Goal: Task Accomplishment & Management: Manage account settings

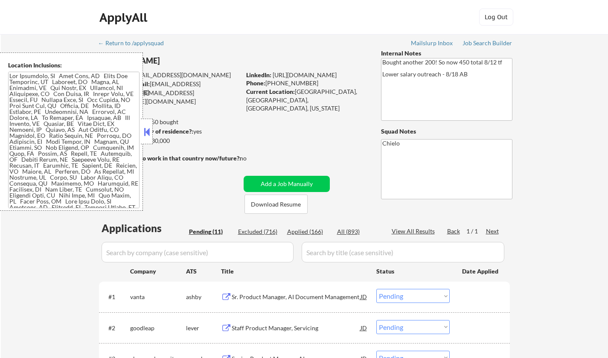
select select ""pending""
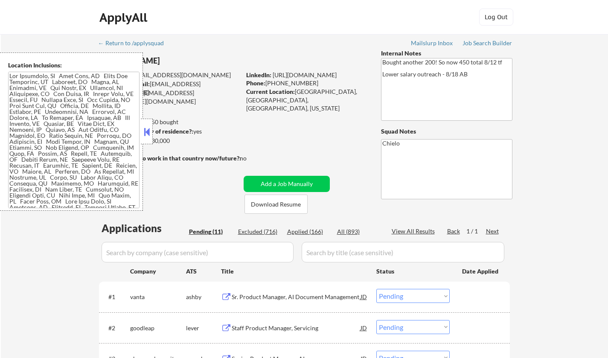
select select ""pending""
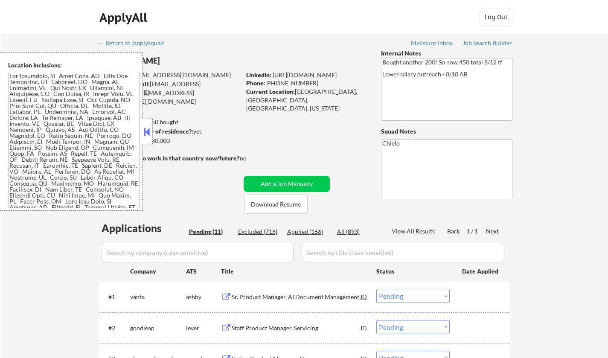
select select ""pending""
click at [149, 128] on button at bounding box center [146, 132] width 9 height 13
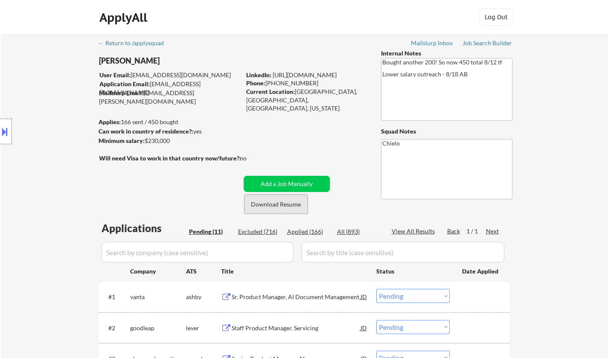
click at [292, 210] on button "Download Resume" at bounding box center [276, 204] width 63 height 19
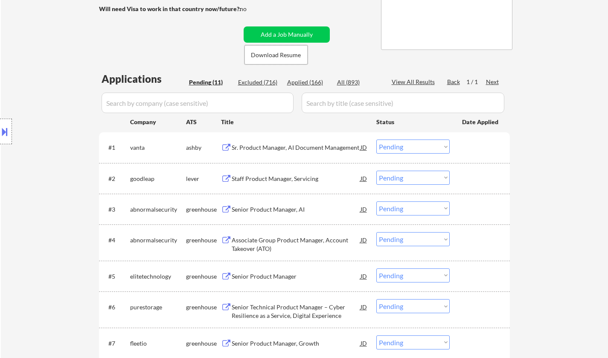
scroll to position [171, 0]
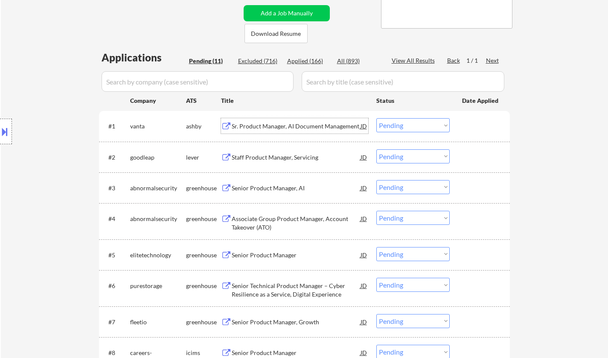
click at [274, 128] on div "Sr. Product Manager, AI Document Management" at bounding box center [296, 126] width 129 height 9
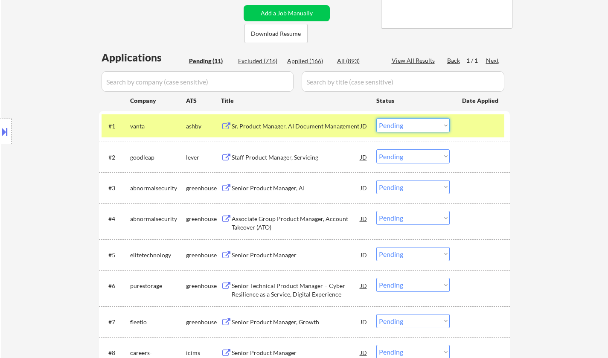
click at [389, 130] on select "Choose an option... Pending Applied Excluded (Questions) Excluded (Expired) Exc…" at bounding box center [413, 125] width 73 height 14
click at [377, 118] on select "Choose an option... Pending Applied Excluded (Questions) Excluded (Expired) Exc…" at bounding box center [413, 125] width 73 height 14
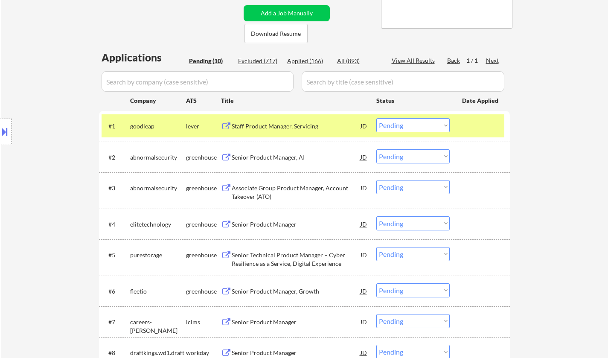
click at [274, 129] on div "Staff Product Manager, Servicing" at bounding box center [296, 126] width 129 height 9
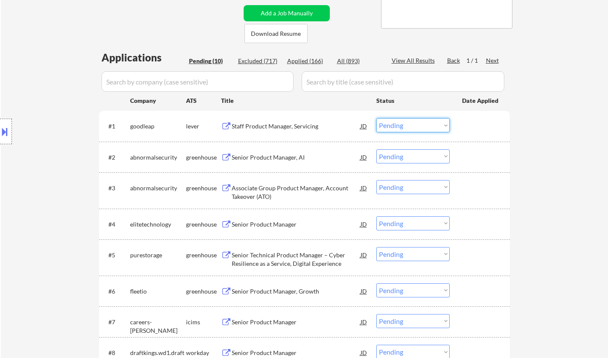
drag, startPoint x: 430, startPoint y: 123, endPoint x: 462, endPoint y: 171, distance: 58.1
click at [430, 123] on select "Choose an option... Pending Applied Excluded (Questions) Excluded (Expired) Exc…" at bounding box center [413, 125] width 73 height 14
click at [377, 118] on select "Choose an option... Pending Applied Excluded (Questions) Excluded (Expired) Exc…" at bounding box center [413, 125] width 73 height 14
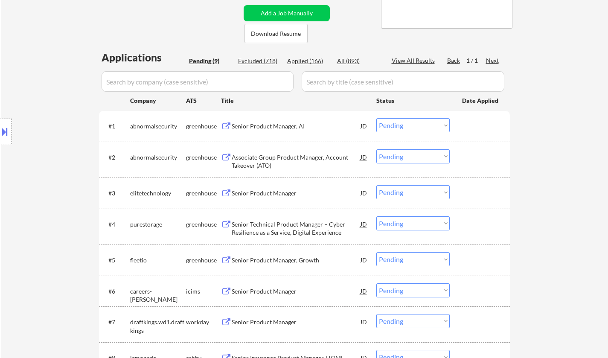
click at [261, 120] on div "Senior Product Manager, AI" at bounding box center [296, 125] width 129 height 15
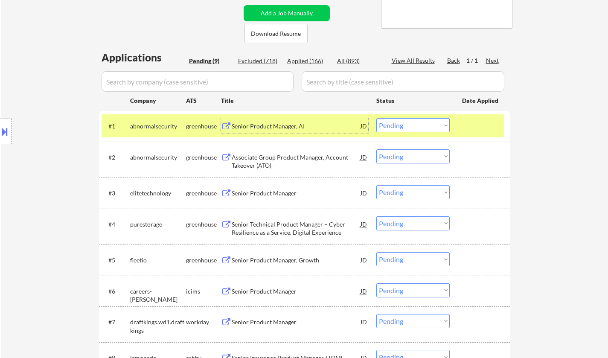
drag, startPoint x: 426, startPoint y: 123, endPoint x: 427, endPoint y: 129, distance: 6.9
click at [426, 123] on select "Choose an option... Pending Applied Excluded (Questions) Excluded (Expired) Exc…" at bounding box center [413, 125] width 73 height 14
click at [377, 118] on select "Choose an option... Pending Applied Excluded (Questions) Excluded (Expired) Exc…" at bounding box center [413, 125] width 73 height 14
select select ""pending""
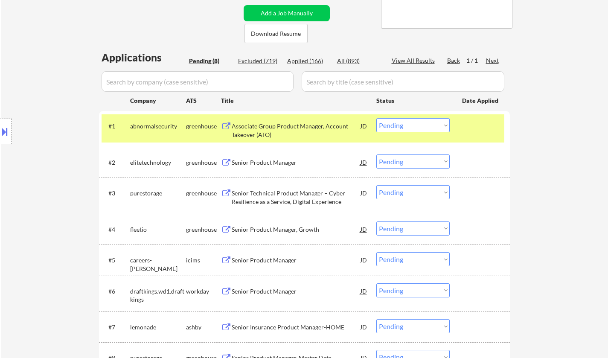
click at [265, 164] on div "Senior Product Manager" at bounding box center [296, 162] width 129 height 9
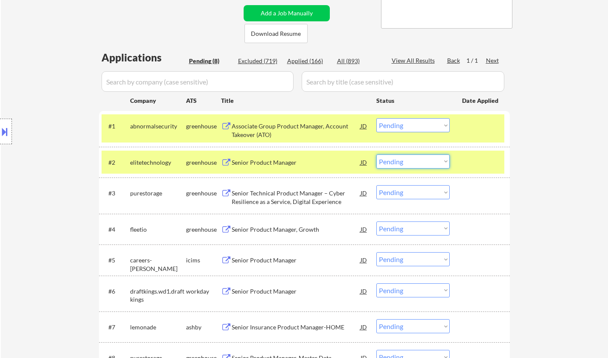
click at [416, 162] on select "Choose an option... Pending Applied Excluded (Questions) Excluded (Expired) Exc…" at bounding box center [413, 162] width 73 height 14
click at [377, 155] on select "Choose an option... Pending Applied Excluded (Questions) Excluded (Expired) Exc…" at bounding box center [413, 162] width 73 height 14
select select ""pending""
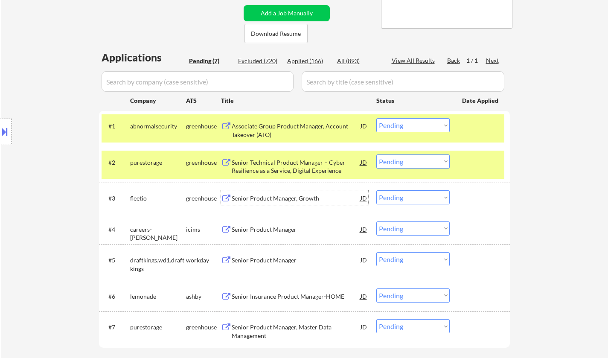
click at [293, 198] on div "Senior Product Manager, Growth" at bounding box center [296, 198] width 129 height 9
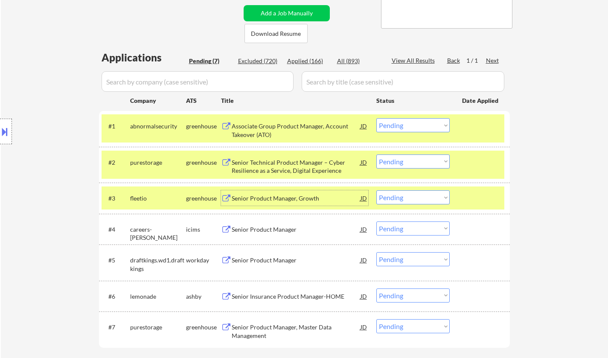
click at [419, 203] on select "Choose an option... Pending Applied Excluded (Questions) Excluded (Expired) Exc…" at bounding box center [413, 197] width 73 height 14
click at [377, 190] on select "Choose an option... Pending Applied Excluded (Questions) Excluded (Expired) Exc…" at bounding box center [413, 197] width 73 height 14
select select ""pending""
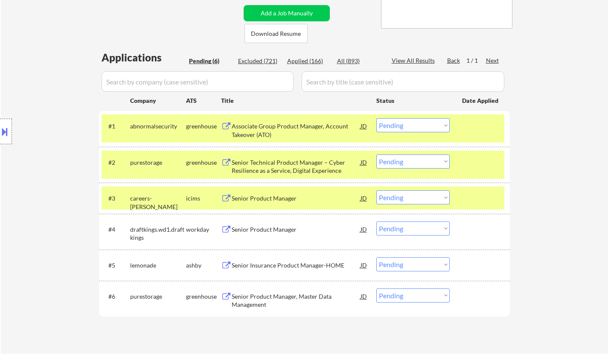
click at [265, 264] on div "Senior Insurance Product Manager-HOME" at bounding box center [296, 265] width 129 height 9
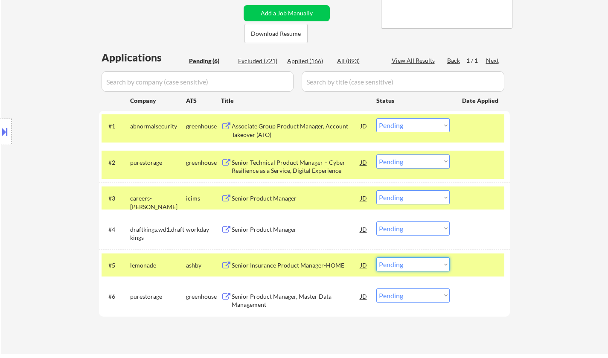
drag, startPoint x: 403, startPoint y: 265, endPoint x: 411, endPoint y: 268, distance: 8.2
click at [403, 265] on select "Choose an option... Pending Applied Excluded (Questions) Excluded (Expired) Exc…" at bounding box center [413, 264] width 73 height 14
click at [377, 257] on select "Choose an option... Pending Applied Excluded (Questions) Excluded (Expired) Exc…" at bounding box center [413, 264] width 73 height 14
select select ""pending""
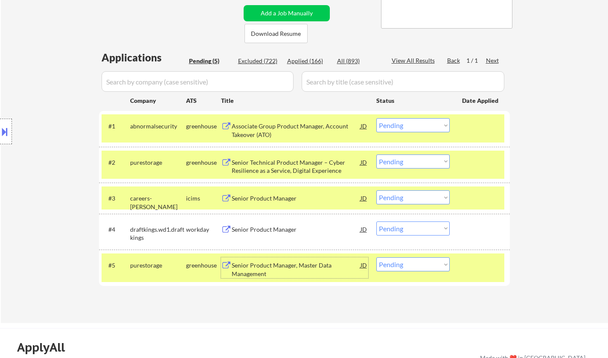
click at [260, 265] on div "Senior Product Manager, Master Data Management" at bounding box center [296, 269] width 129 height 17
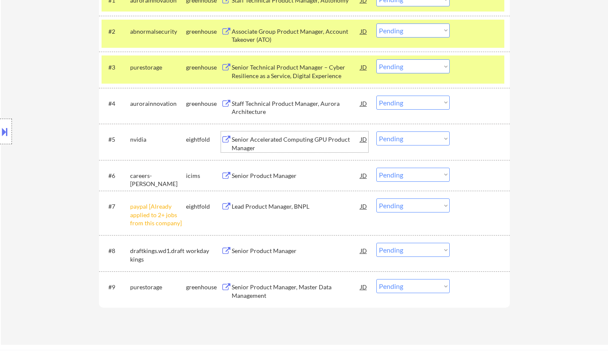
scroll to position [384, 0]
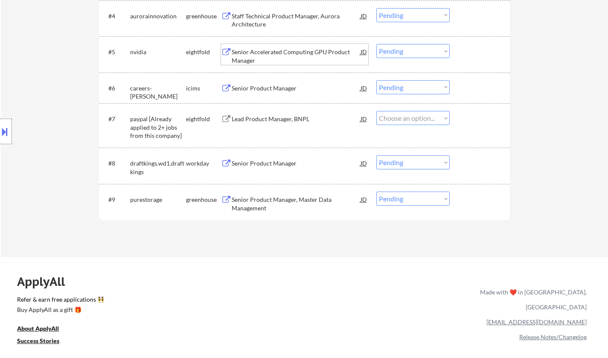
select select ""pending""
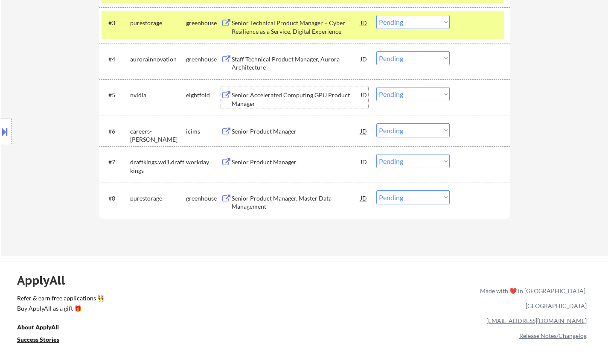
scroll to position [299, 0]
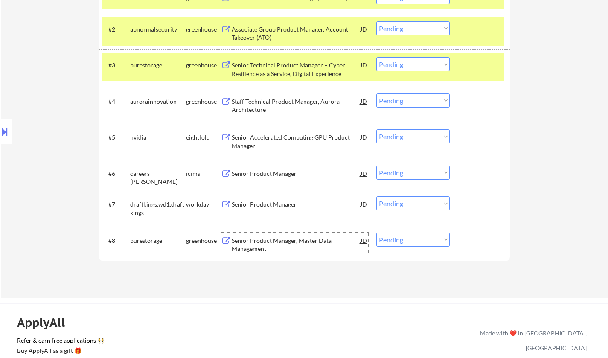
click at [285, 239] on div "Senior Product Manager, Master Data Management" at bounding box center [296, 245] width 129 height 17
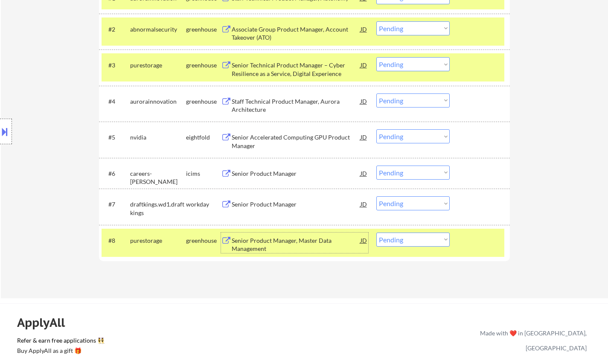
drag, startPoint x: 421, startPoint y: 240, endPoint x: 424, endPoint y: 244, distance: 5.0
click at [421, 240] on select "Choose an option... Pending Applied Excluded (Questions) Excluded (Expired) Exc…" at bounding box center [413, 240] width 73 height 14
select select ""excluded__bad_match_""
click at [377, 233] on select "Choose an option... Pending Applied Excluded (Questions) Excluded (Expired) Exc…" at bounding box center [413, 240] width 73 height 14
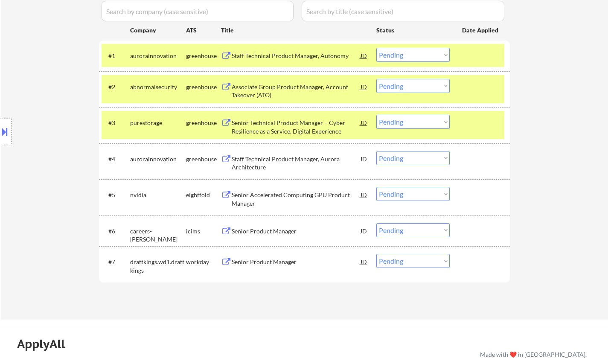
scroll to position [213, 0]
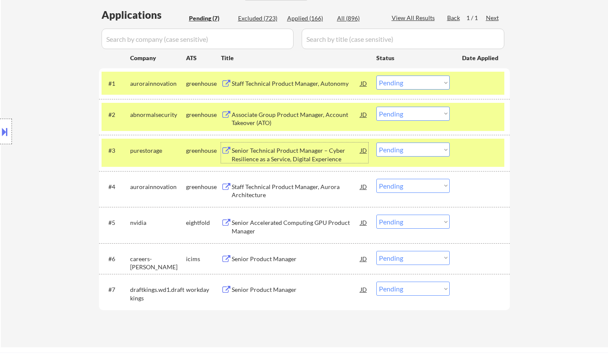
click at [283, 150] on div "Senior Technical Product Manager – Cyber Resilience as a Service, Digital Exper…" at bounding box center [296, 154] width 129 height 17
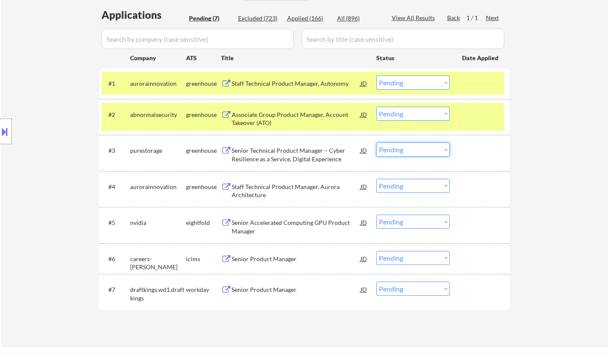
drag, startPoint x: 426, startPoint y: 149, endPoint x: 426, endPoint y: 155, distance: 5.6
click at [426, 149] on select "Choose an option... Pending Applied Excluded (Questions) Excluded (Expired) Exc…" at bounding box center [413, 150] width 73 height 14
click at [377, 143] on select "Choose an option... Pending Applied Excluded (Questions) Excluded (Expired) Exc…" at bounding box center [413, 150] width 73 height 14
select select ""pending""
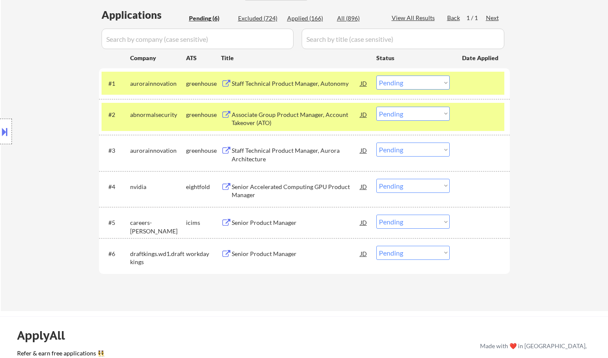
click at [283, 82] on div "Staff Technical Product Manager, Autonomy" at bounding box center [296, 83] width 129 height 9
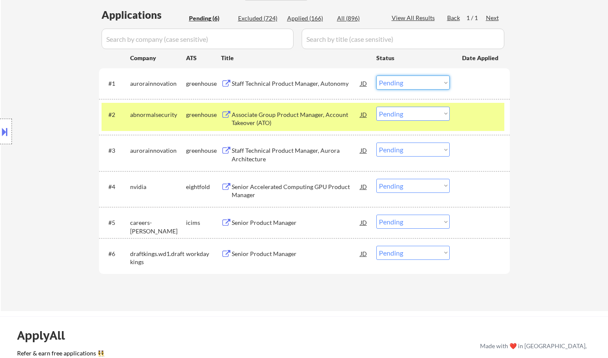
drag, startPoint x: 408, startPoint y: 77, endPoint x: 410, endPoint y: 85, distance: 7.9
click at [409, 78] on select "Choose an option... Pending Applied Excluded (Questions) Excluded (Expired) Exc…" at bounding box center [413, 83] width 73 height 14
click at [377, 76] on select "Choose an option... Pending Applied Excluded (Questions) Excluded (Expired) Exc…" at bounding box center [413, 83] width 73 height 14
select select ""pending""
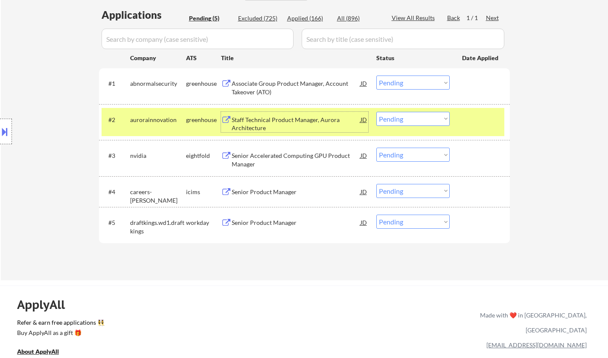
click at [270, 124] on div "Staff Technical Product Manager, Aurora Architecture" at bounding box center [296, 124] width 129 height 17
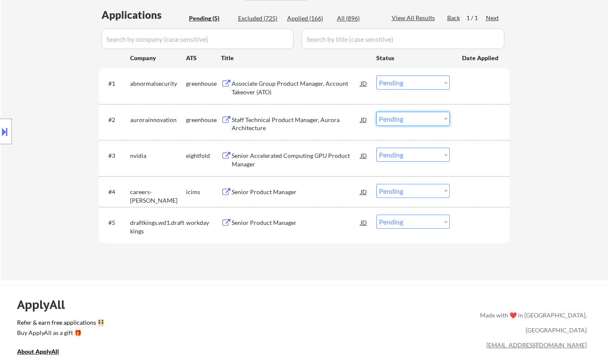
click at [417, 119] on select "Choose an option... Pending Applied Excluded (Questions) Excluded (Expired) Exc…" at bounding box center [413, 119] width 73 height 14
click at [377, 112] on select "Choose an option... Pending Applied Excluded (Questions) Excluded (Expired) Exc…" at bounding box center [413, 119] width 73 height 14
select select ""pending""
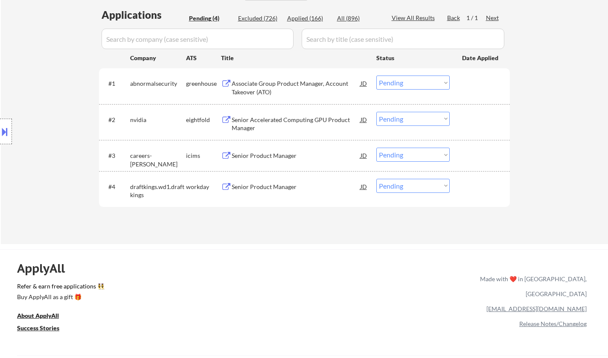
click at [275, 190] on div "Senior Product Manager" at bounding box center [296, 187] width 129 height 9
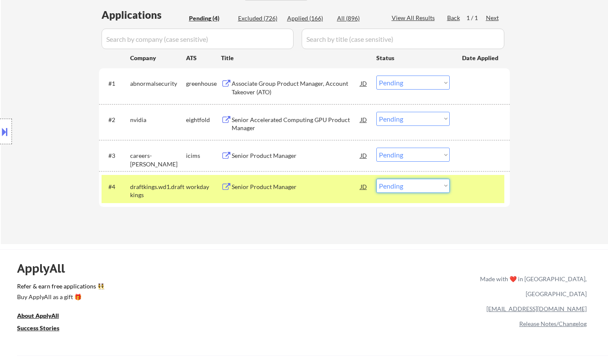
click at [437, 187] on select "Choose an option... Pending Applied Excluded (Questions) Excluded (Expired) Exc…" at bounding box center [413, 186] width 73 height 14
select select ""excluded__salary_""
click at [377, 179] on select "Choose an option... Pending Applied Excluded (Questions) Excluded (Expired) Exc…" at bounding box center [413, 186] width 73 height 14
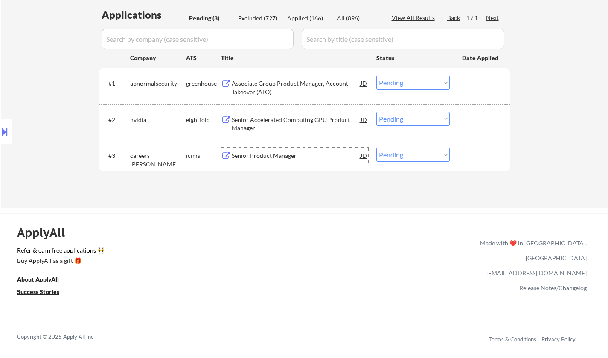
click at [267, 153] on div "Senior Product Manager" at bounding box center [296, 156] width 129 height 9
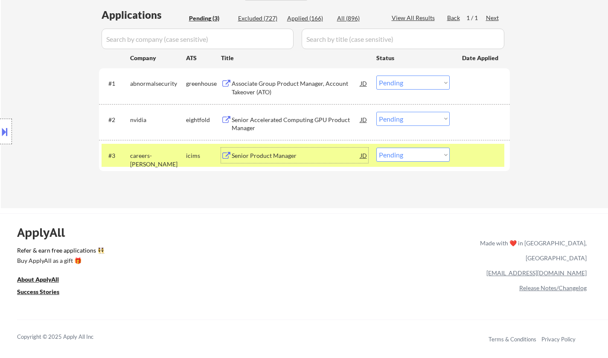
drag, startPoint x: 426, startPoint y: 151, endPoint x: 431, endPoint y: 158, distance: 8.3
click at [426, 151] on select "Choose an option... Pending Applied Excluded (Questions) Excluded (Expired) Exc…" at bounding box center [413, 155] width 73 height 14
select select ""excluded__salary_""
click at [377, 148] on select "Choose an option... Pending Applied Excluded (Questions) Excluded (Expired) Exc…" at bounding box center [413, 155] width 73 height 14
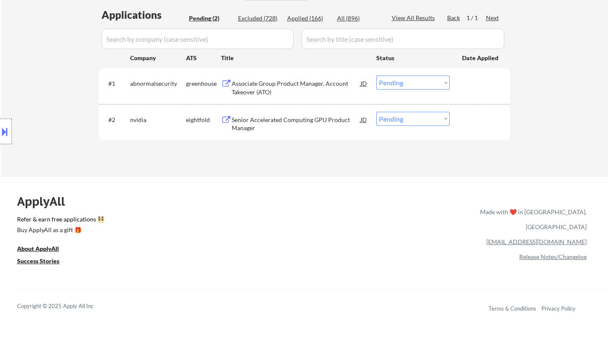
click at [268, 126] on div "Senior Accelerated Computing GPU Product Manager" at bounding box center [296, 124] width 129 height 17
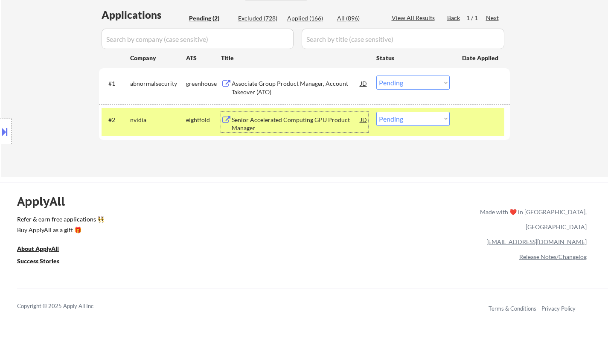
click at [415, 116] on select "Choose an option... Pending Applied Excluded (Questions) Excluded (Expired) Exc…" at bounding box center [413, 119] width 73 height 14
select select ""excluded__expired_""
click at [377, 112] on select "Choose an option... Pending Applied Excluded (Questions) Excluded (Expired) Exc…" at bounding box center [413, 119] width 73 height 14
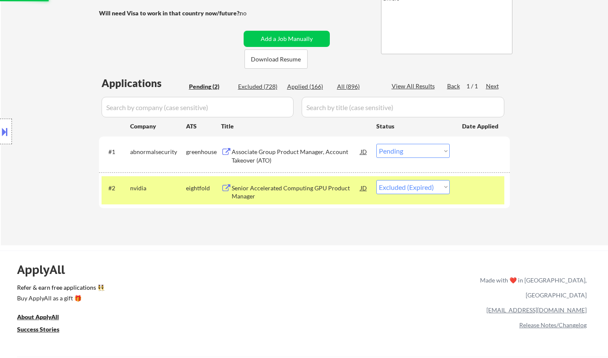
scroll to position [128, 0]
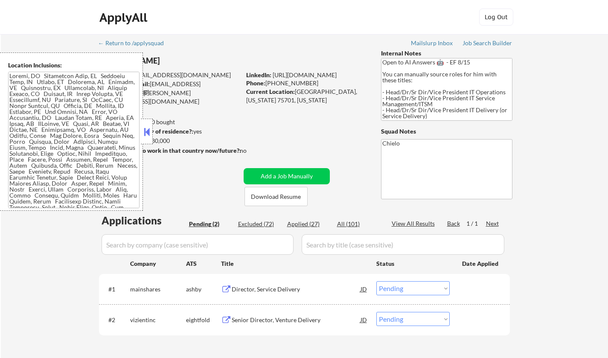
select select ""pending""
click at [145, 126] on button at bounding box center [146, 132] width 9 height 13
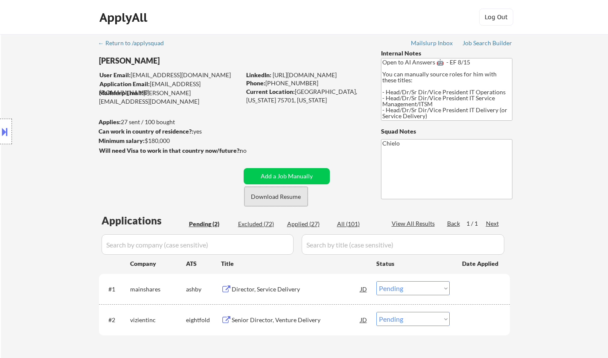
click at [281, 194] on button "Download Resume" at bounding box center [276, 196] width 63 height 19
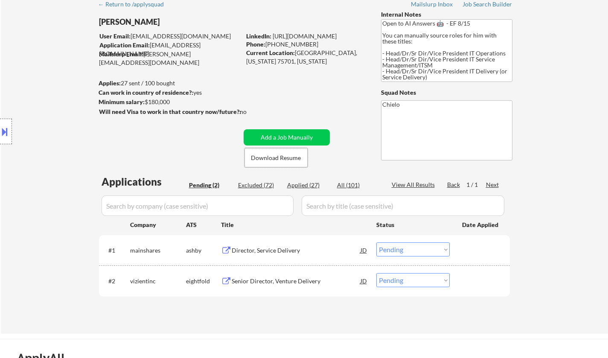
scroll to position [85, 0]
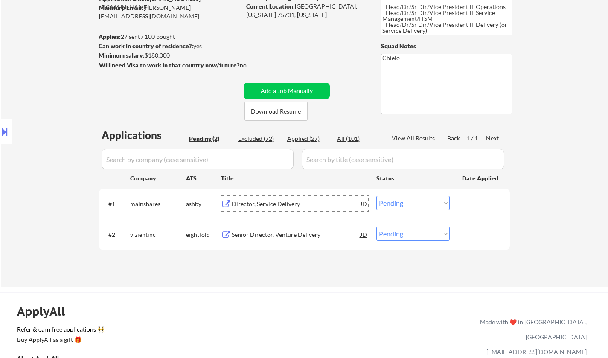
click at [265, 206] on div "Director, Service Delivery" at bounding box center [296, 204] width 129 height 9
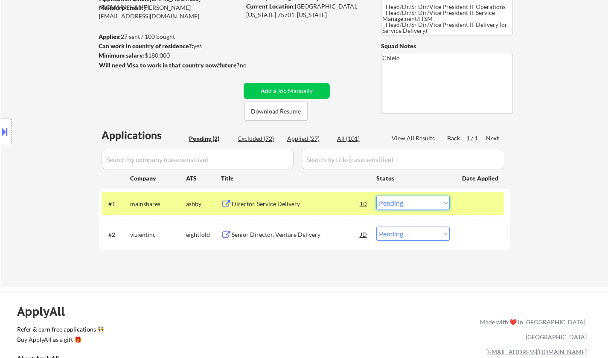
click at [414, 200] on select "Choose an option... Pending Applied Excluded (Questions) Excluded (Expired) Exc…" at bounding box center [413, 203] width 73 height 14
click at [377, 196] on select "Choose an option... Pending Applied Excluded (Questions) Excluded (Expired) Exc…" at bounding box center [413, 203] width 73 height 14
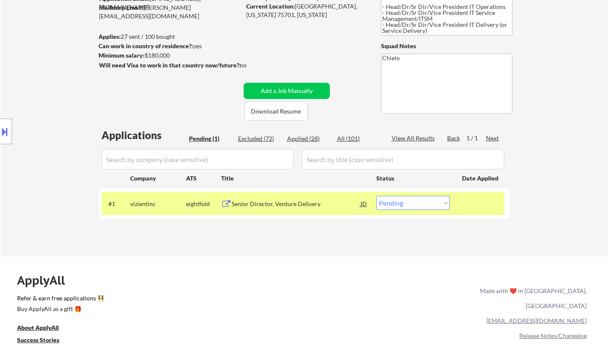
click at [288, 206] on div "Senior Director, Venture Delivery" at bounding box center [296, 204] width 129 height 9
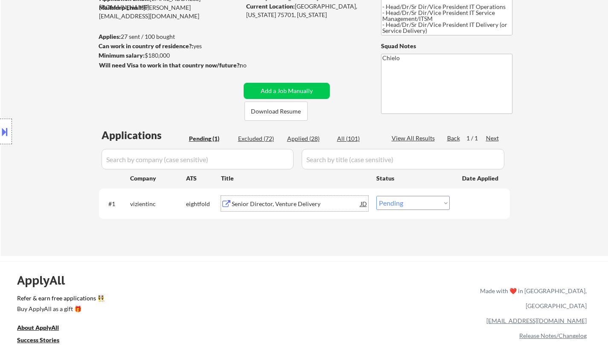
click at [395, 209] on select "Choose an option... Pending Applied Excluded (Questions) Excluded (Expired) Exc…" at bounding box center [413, 203] width 73 height 14
select select ""excluded__bad_match_""
click at [377, 196] on select "Choose an option... Pending Applied Excluded (Questions) Excluded (Expired) Exc…" at bounding box center [413, 203] width 73 height 14
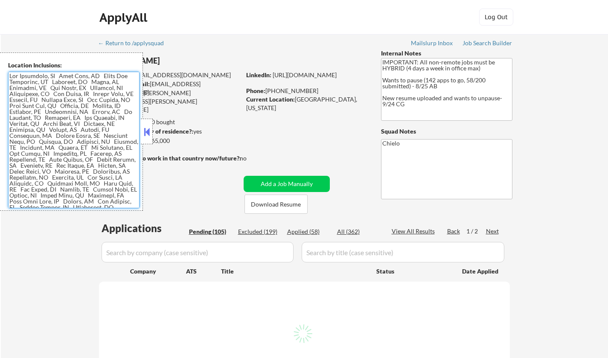
drag, startPoint x: 9, startPoint y: 76, endPoint x: 39, endPoint y: 135, distance: 67.0
click at [109, 204] on textarea at bounding box center [73, 140] width 131 height 137
select select ""pending""
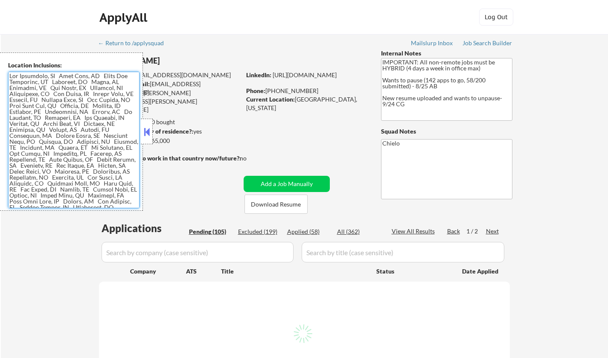
select select ""pending""
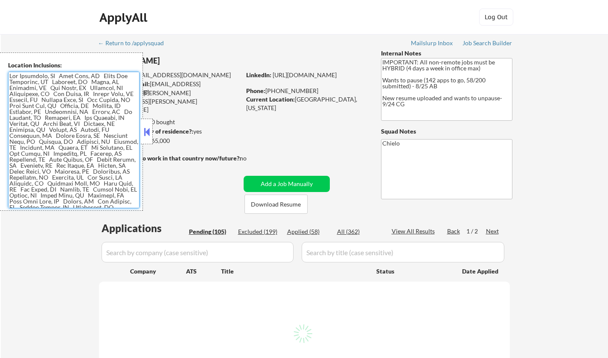
select select ""pending""
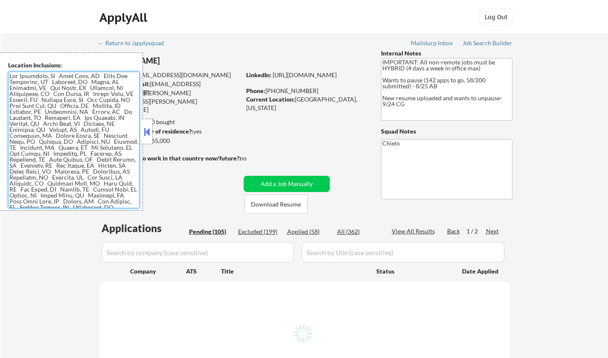
select select ""pending""
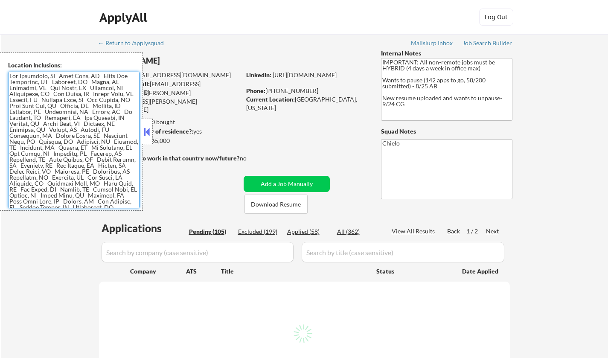
select select ""pending""
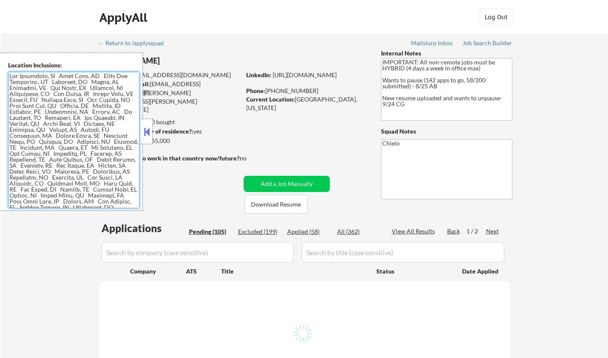
select select ""pending""
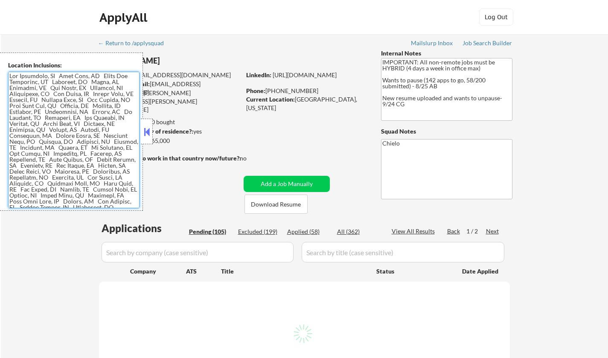
select select ""pending""
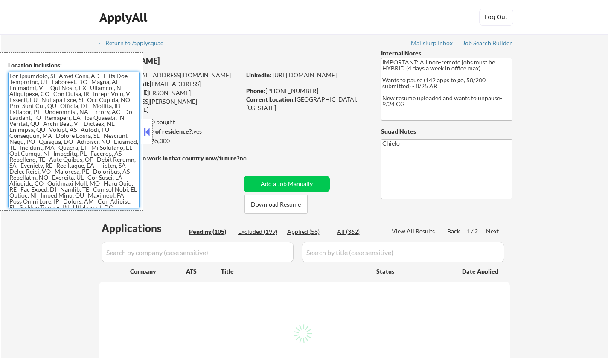
select select ""pending""
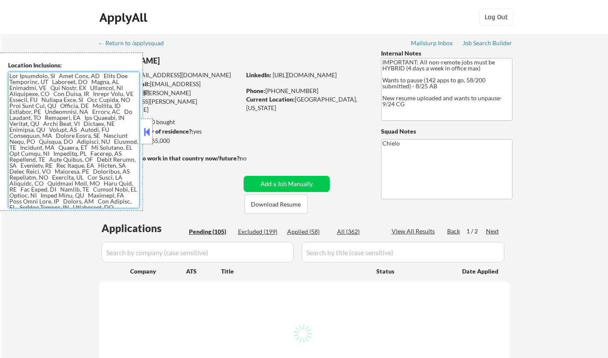
select select ""pending""
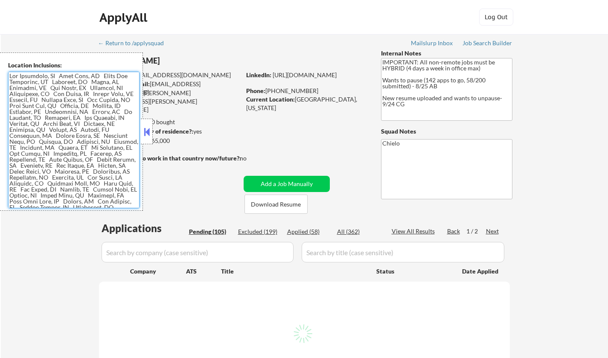
select select ""pending""
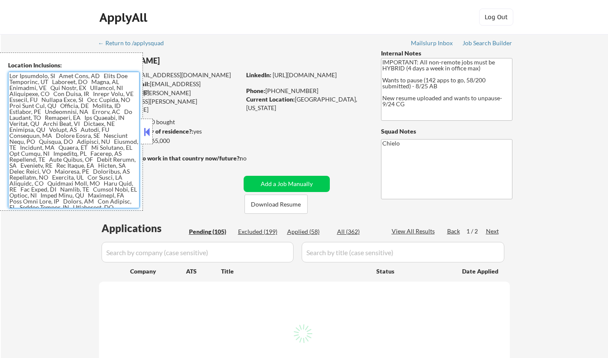
select select ""pending""
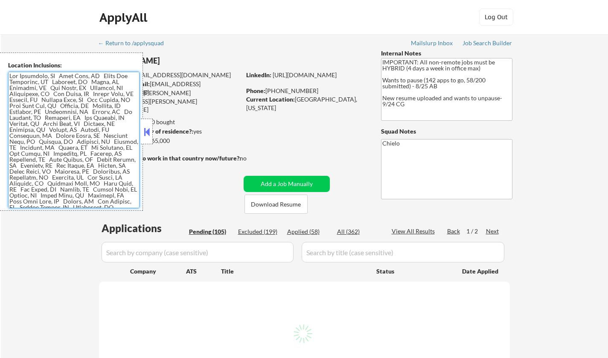
select select ""pending""
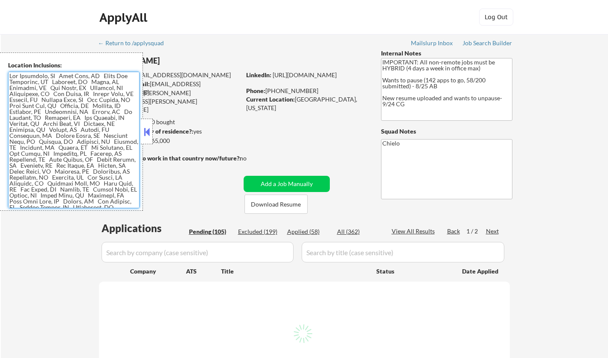
select select ""pending""
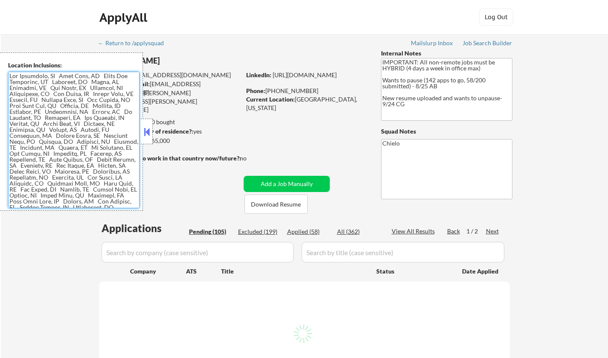
select select ""pending""
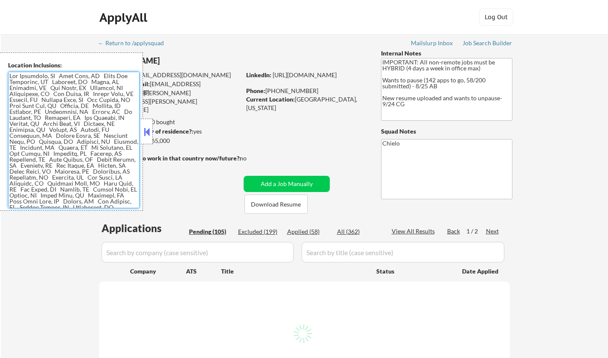
select select ""pending""
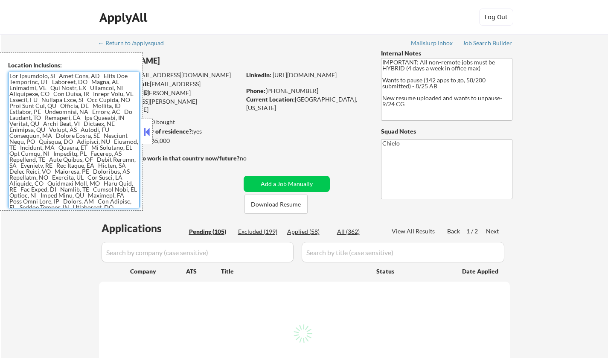
select select ""pending""
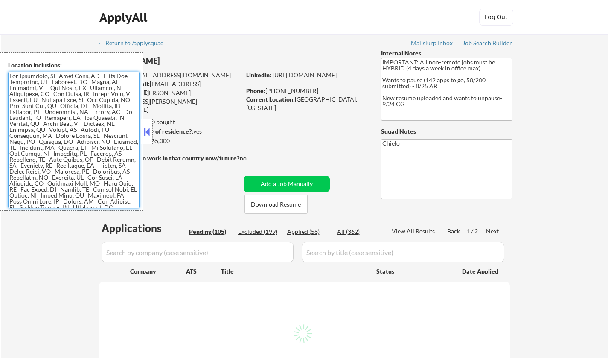
select select ""pending""
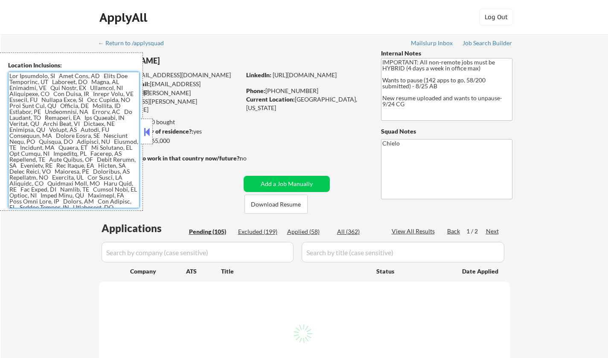
select select ""pending""
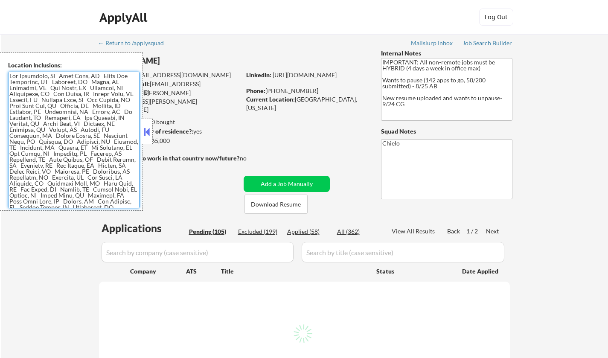
select select ""pending""
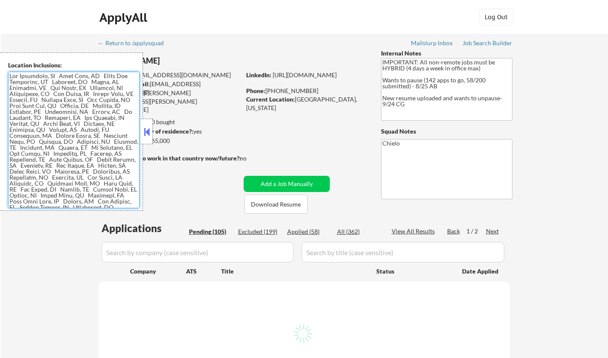
select select ""pending""
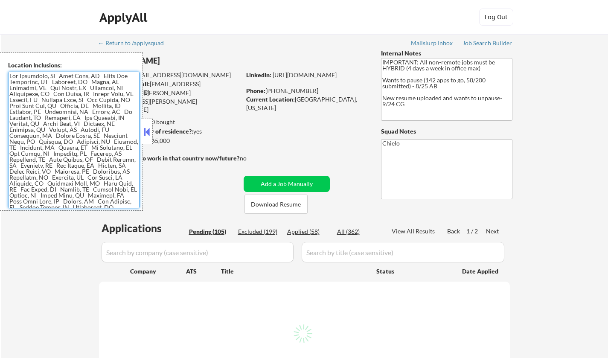
select select ""pending""
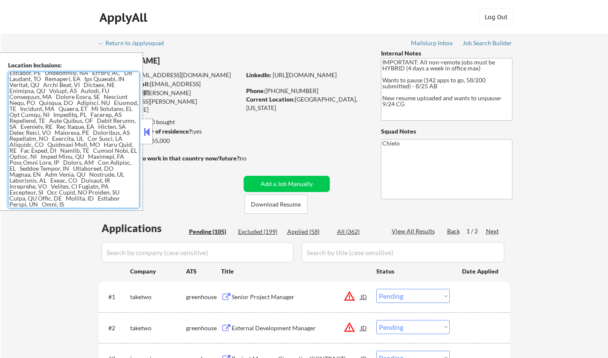
scroll to position [39, 0]
click at [48, 116] on textarea at bounding box center [73, 140] width 131 height 137
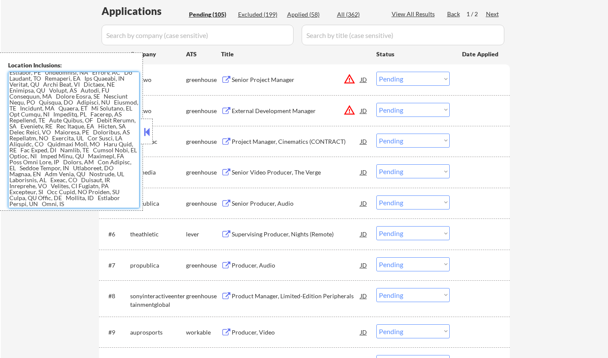
scroll to position [256, 0]
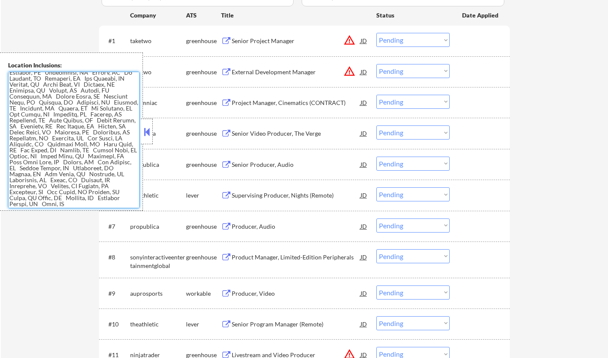
drag, startPoint x: 9, startPoint y: 75, endPoint x: 114, endPoint y: 201, distance: 164.0
click at [115, 203] on textarea at bounding box center [73, 140] width 131 height 137
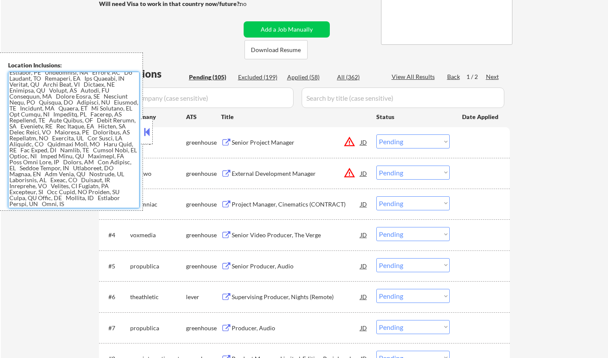
scroll to position [128, 0]
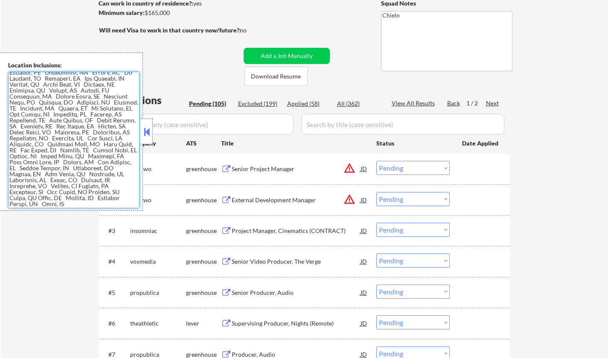
click at [148, 132] on button at bounding box center [146, 132] width 9 height 13
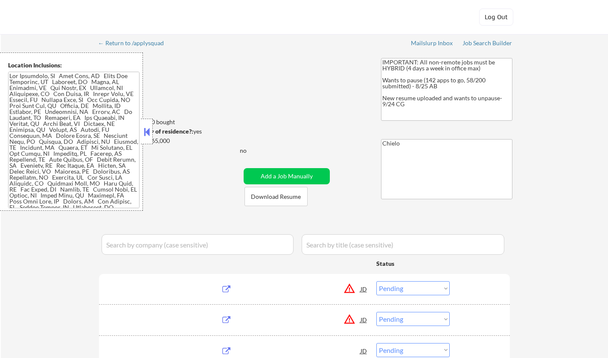
select select ""pending""
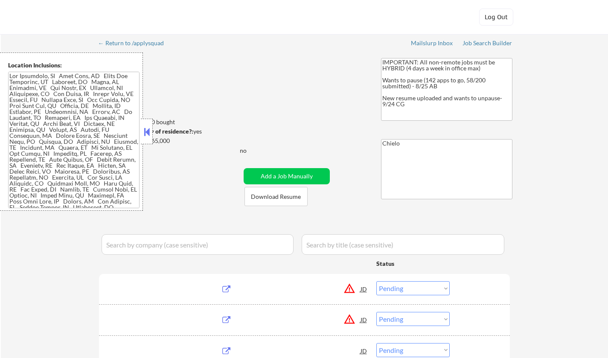
select select ""pending""
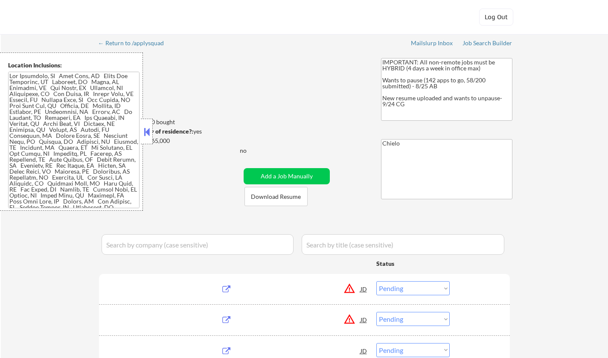
select select ""pending""
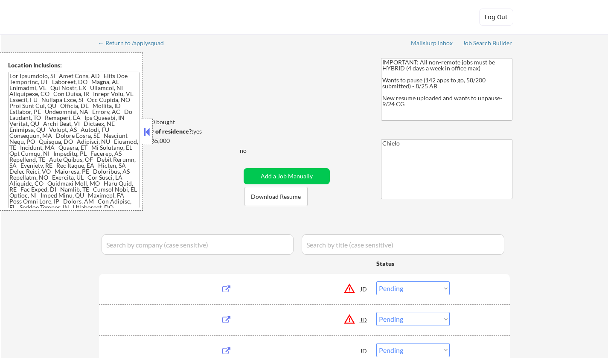
select select ""pending""
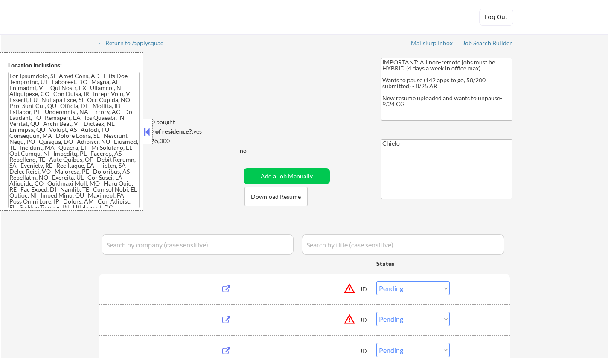
select select ""pending""
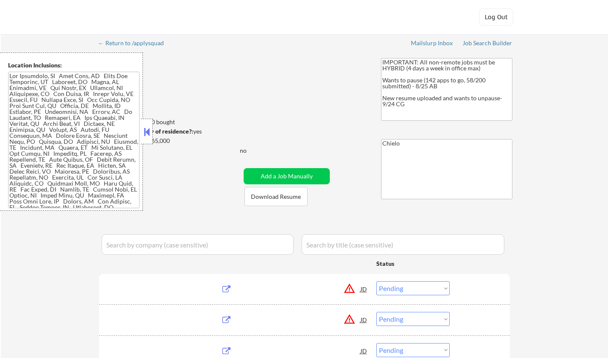
select select ""pending""
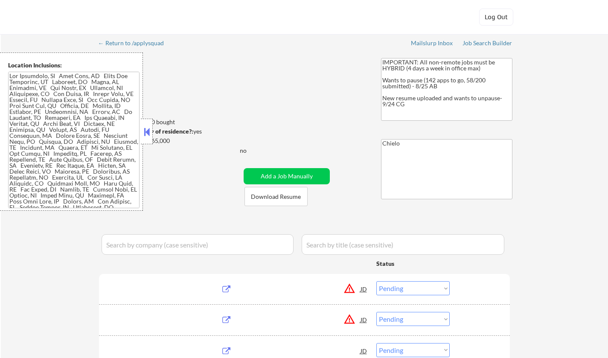
select select ""pending""
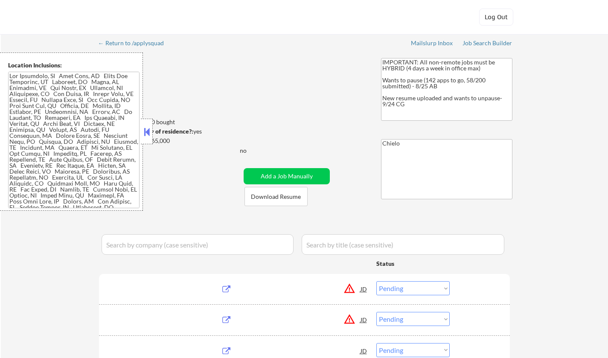
select select ""pending""
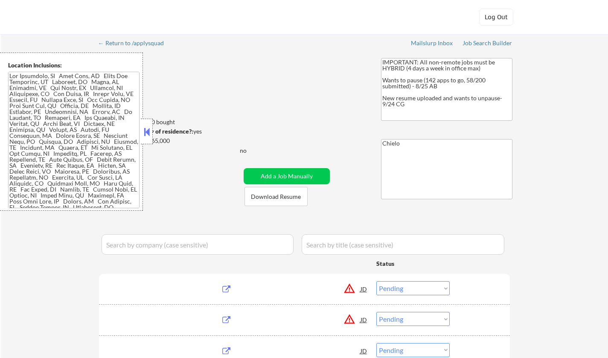
select select ""pending""
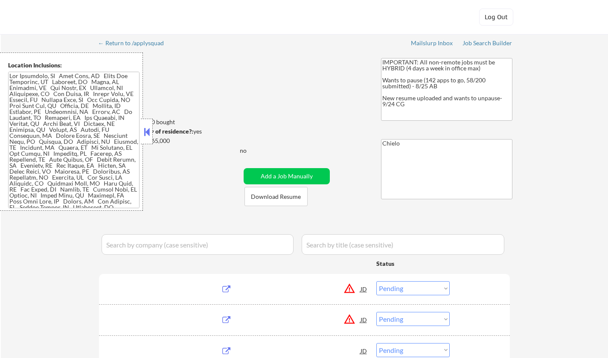
select select ""pending""
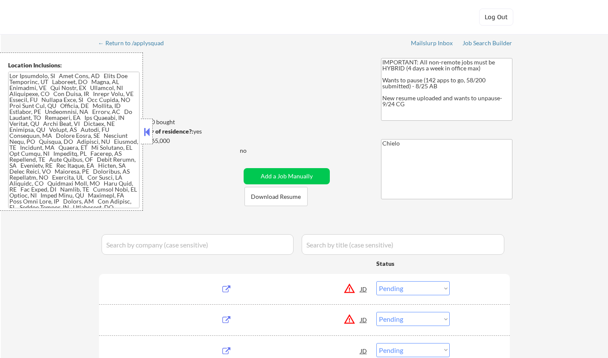
select select ""pending""
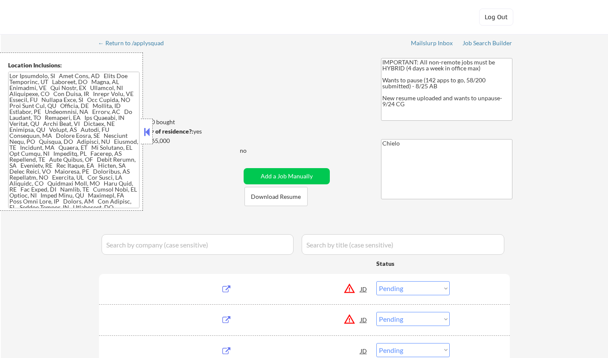
select select ""pending""
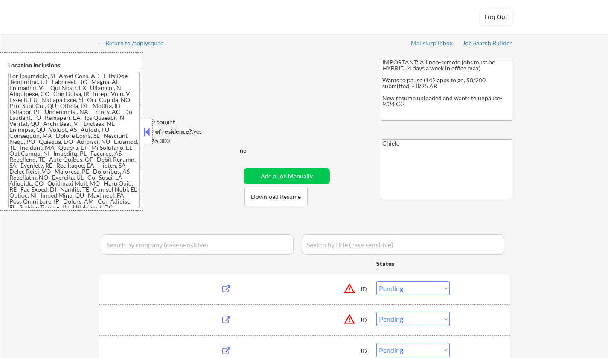
select select ""pending""
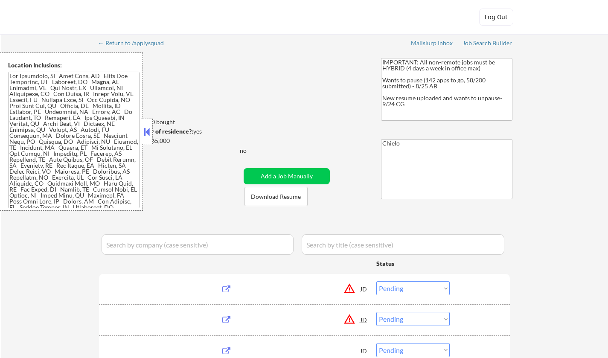
select select ""pending""
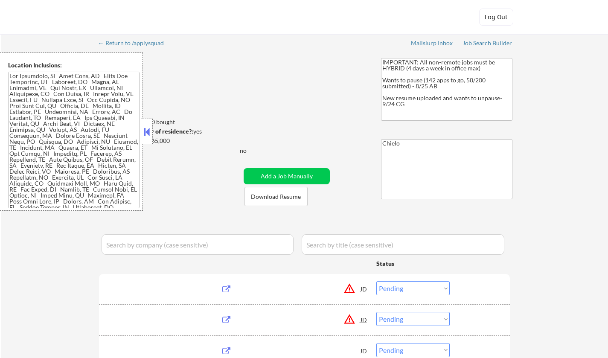
select select ""pending""
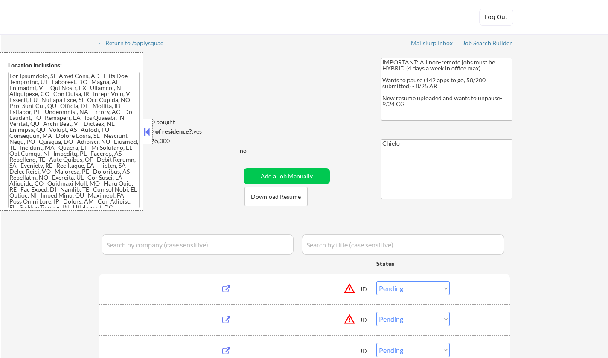
select select ""pending""
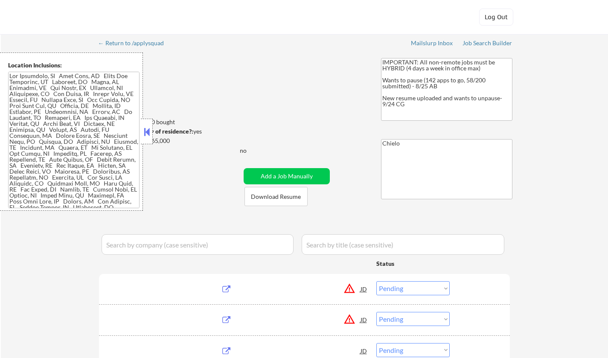
select select ""pending""
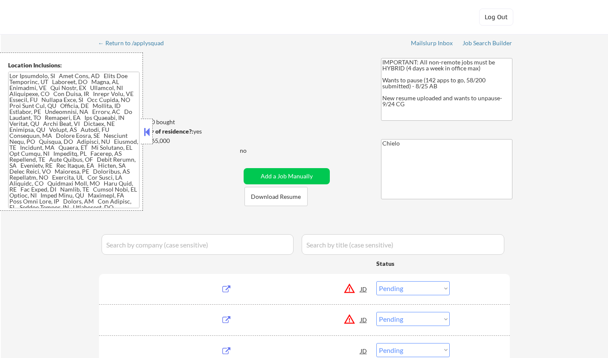
select select ""pending""
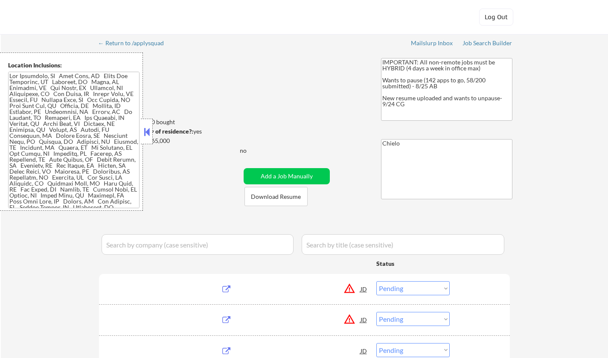
select select ""pending""
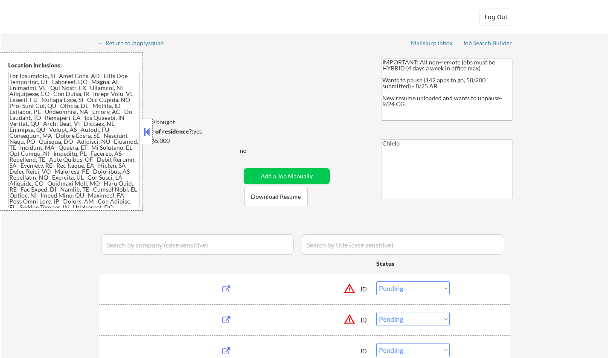
select select ""pending""
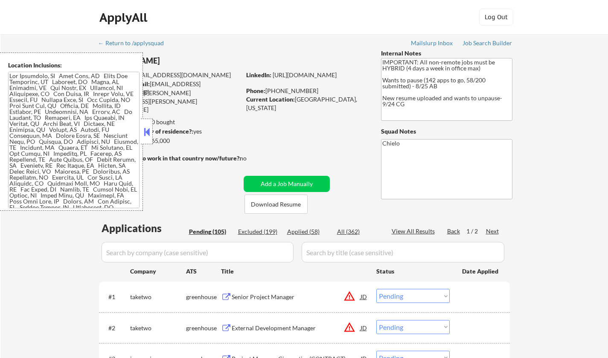
click at [151, 132] on button at bounding box center [146, 132] width 9 height 13
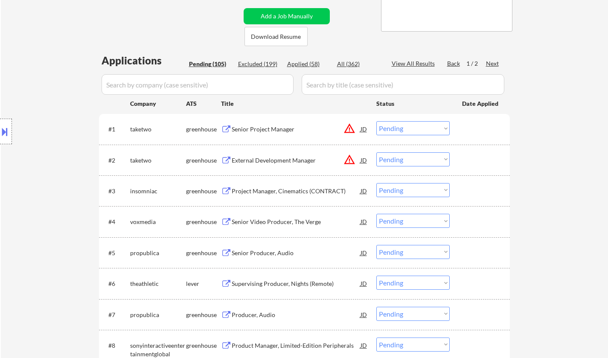
scroll to position [171, 0]
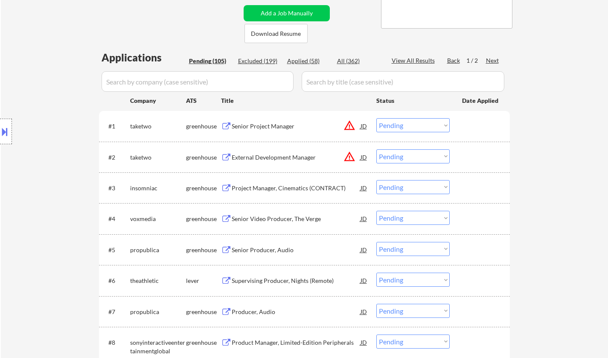
click at [0, 130] on button at bounding box center [4, 132] width 9 height 14
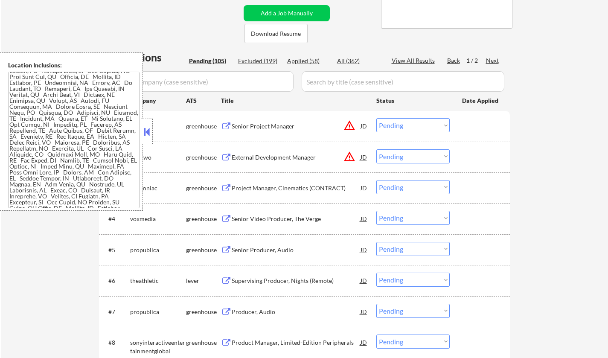
scroll to position [39, 0]
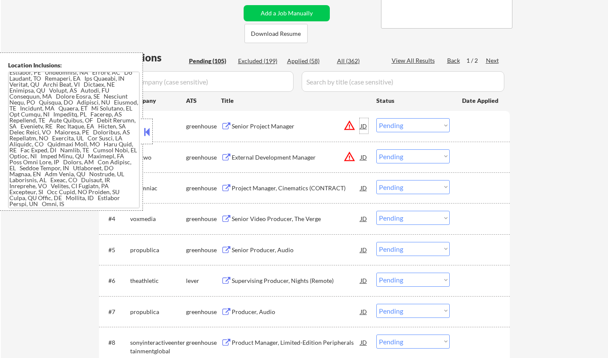
click at [366, 125] on div "JD" at bounding box center [364, 125] width 9 height 15
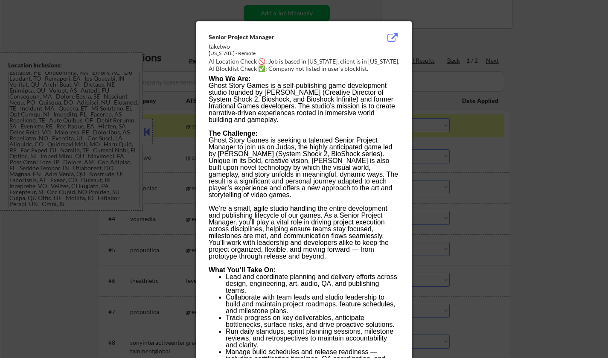
click at [558, 184] on div at bounding box center [304, 179] width 608 height 358
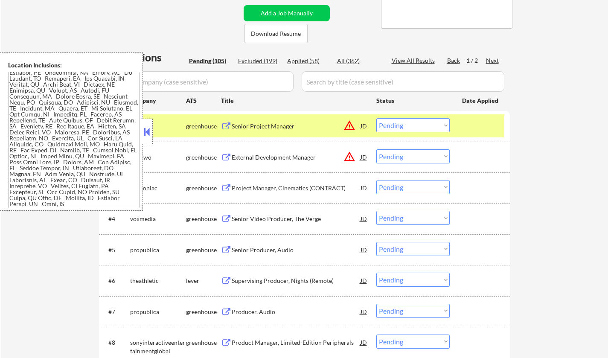
click at [430, 127] on select "Choose an option... Pending Applied Excluded (Questions) Excluded (Expired) Exc…" at bounding box center [413, 125] width 73 height 14
click at [377, 118] on select "Choose an option... Pending Applied Excluded (Questions) Excluded (Expired) Exc…" at bounding box center [413, 125] width 73 height 14
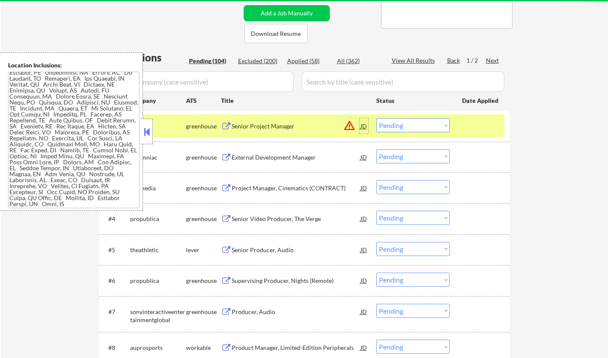
click at [362, 124] on div "JD" at bounding box center [364, 125] width 9 height 15
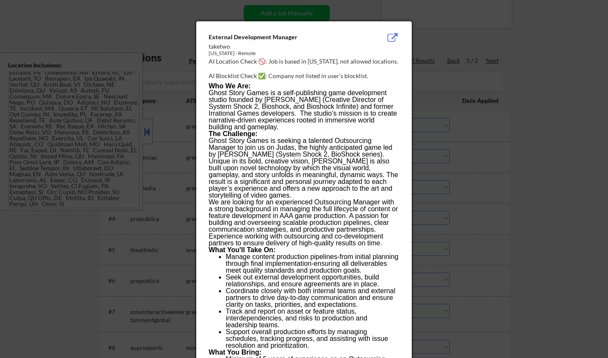
click at [530, 123] on div at bounding box center [304, 179] width 608 height 358
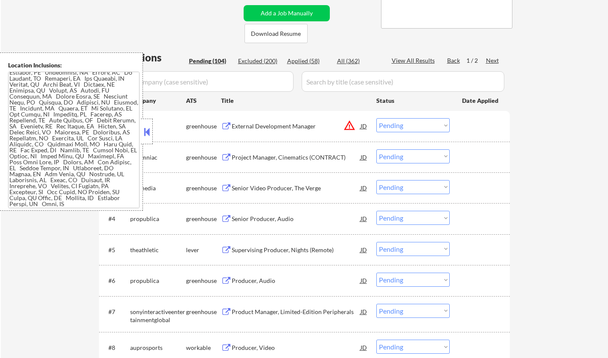
click at [366, 123] on div "JD" at bounding box center [364, 125] width 9 height 15
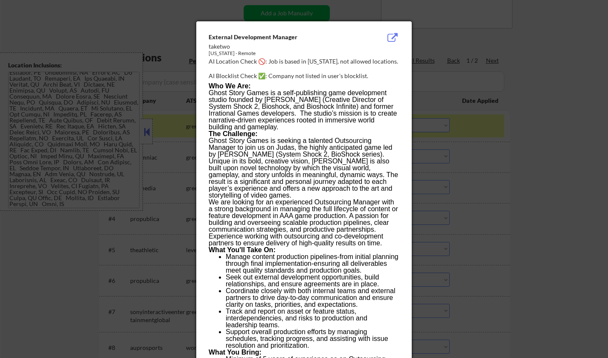
click at [508, 149] on div at bounding box center [304, 179] width 608 height 358
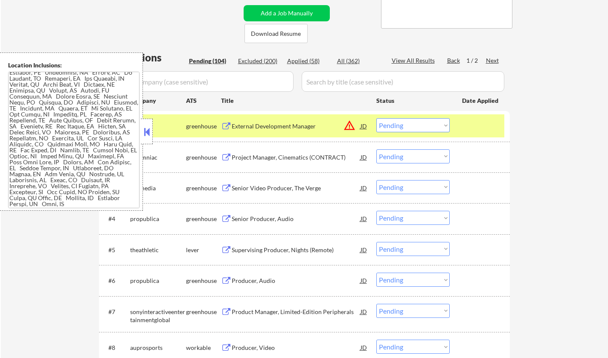
click at [426, 128] on select "Choose an option... Pending Applied Excluded (Questions) Excluded (Expired) Exc…" at bounding box center [413, 125] width 73 height 14
click at [377, 118] on select "Choose an option... Pending Applied Excluded (Questions) Excluded (Expired) Exc…" at bounding box center [413, 125] width 73 height 14
click at [146, 129] on button at bounding box center [146, 132] width 9 height 13
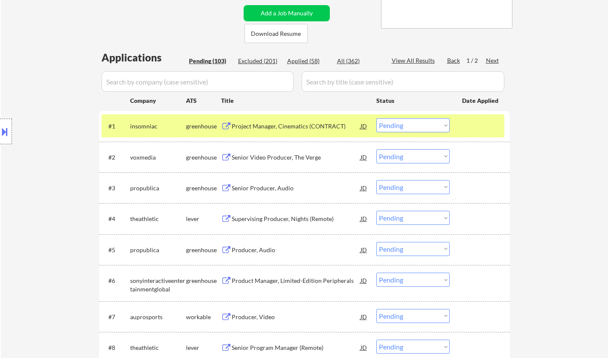
click at [289, 126] on div "Project Manager, Cinematics (CONTRACT)" at bounding box center [296, 126] width 129 height 9
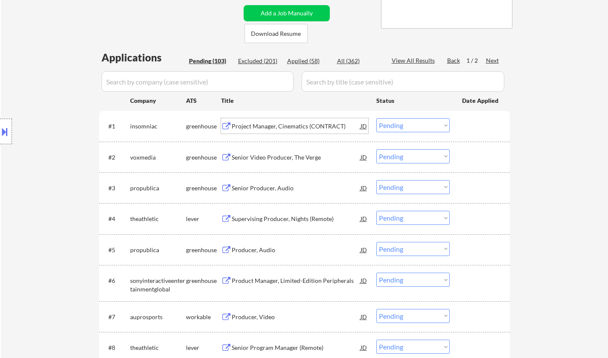
drag, startPoint x: 433, startPoint y: 126, endPoint x: 433, endPoint y: 132, distance: 6.4
click at [433, 126] on select "Choose an option... Pending Applied Excluded (Questions) Excluded (Expired) Exc…" at bounding box center [413, 125] width 73 height 14
click at [377, 118] on select "Choose an option... Pending Applied Excluded (Questions) Excluded (Expired) Exc…" at bounding box center [413, 125] width 73 height 14
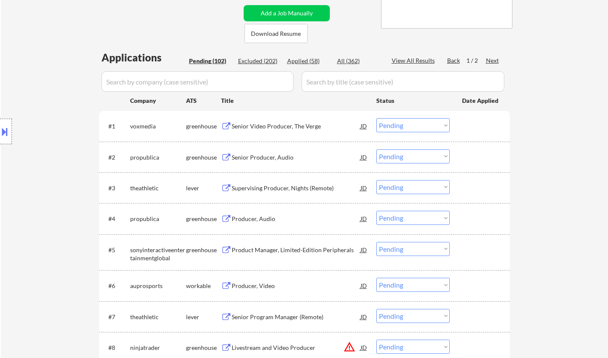
click at [268, 125] on div "Senior Video Producer, The Verge" at bounding box center [296, 126] width 129 height 9
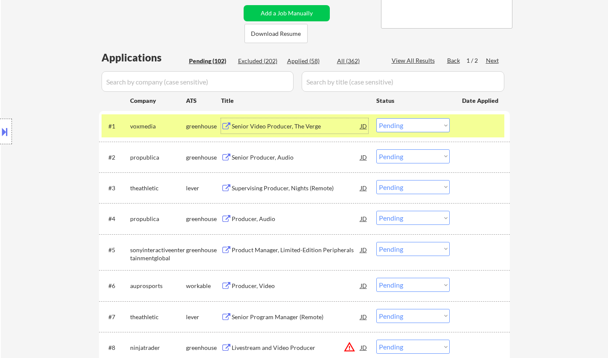
click at [423, 129] on select "Choose an option... Pending Applied Excluded (Questions) Excluded (Expired) Exc…" at bounding box center [413, 125] width 73 height 14
click at [377, 118] on select "Choose an option... Pending Applied Excluded (Questions) Excluded (Expired) Exc…" at bounding box center [413, 125] width 73 height 14
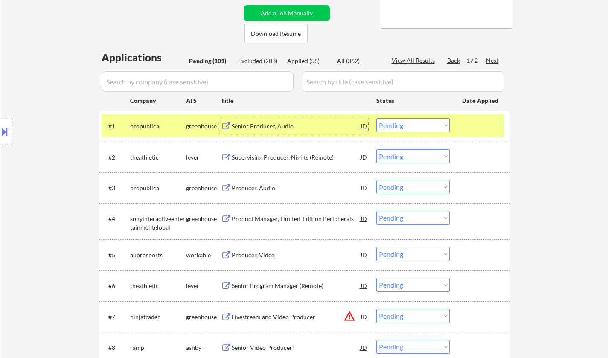
click at [255, 123] on div "Senior Producer, Audio" at bounding box center [296, 126] width 129 height 9
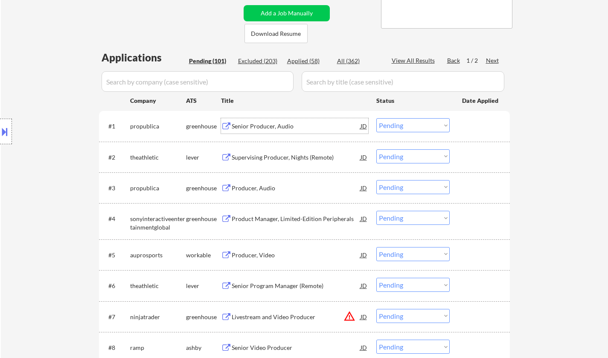
drag, startPoint x: 425, startPoint y: 126, endPoint x: 425, endPoint y: 131, distance: 5.5
click at [425, 126] on select "Choose an option... Pending Applied Excluded (Questions) Excluded (Expired) Exc…" at bounding box center [413, 125] width 73 height 14
click at [377, 118] on select "Choose an option... Pending Applied Excluded (Questions) Excluded (Expired) Exc…" at bounding box center [413, 125] width 73 height 14
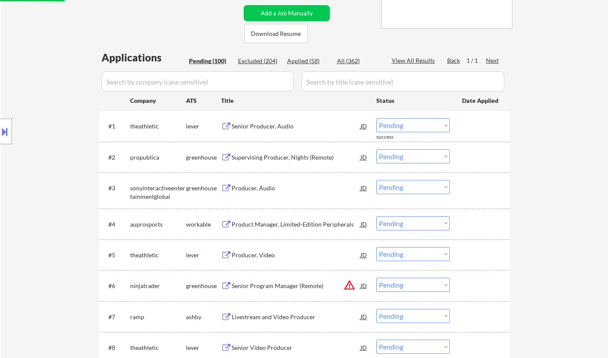
click at [268, 125] on div "Senior Producer, Audio" at bounding box center [296, 126] width 129 height 9
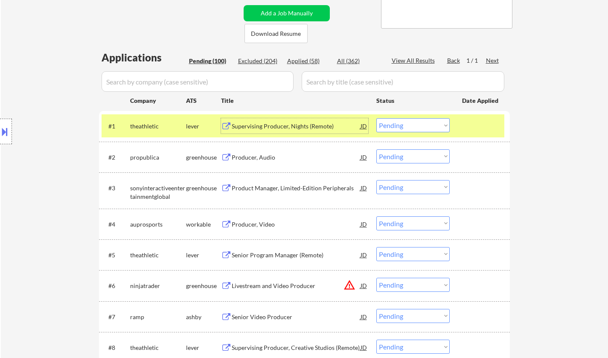
drag, startPoint x: 414, startPoint y: 125, endPoint x: 418, endPoint y: 131, distance: 7.3
click at [414, 125] on select "Choose an option... Pending Applied Excluded (Questions) Excluded (Expired) Exc…" at bounding box center [413, 125] width 73 height 14
click at [377, 118] on select "Choose an option... Pending Applied Excluded (Questions) Excluded (Expired) Exc…" at bounding box center [413, 125] width 73 height 14
click at [435, 127] on select "Choose an option... Pending Applied Excluded (Questions) Excluded (Expired) Exc…" at bounding box center [413, 125] width 73 height 14
click at [377, 118] on select "Choose an option... Pending Applied Excluded (Questions) Excluded (Expired) Exc…" at bounding box center [413, 125] width 73 height 14
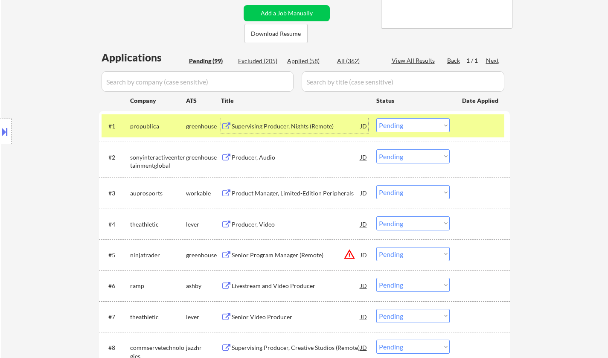
click at [261, 127] on div "Supervising Producer, Nights (Remote)" at bounding box center [296, 126] width 129 height 9
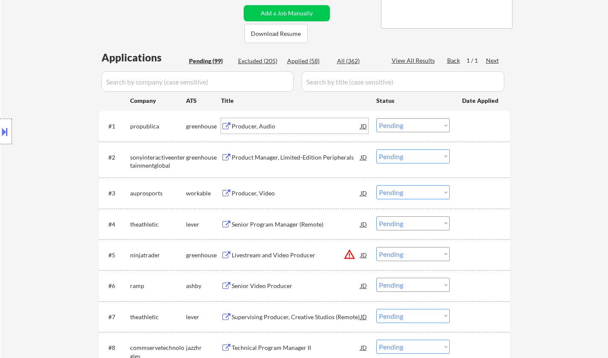
drag, startPoint x: 438, startPoint y: 126, endPoint x: 439, endPoint y: 131, distance: 4.3
click at [438, 126] on select "Choose an option... Pending Applied Excluded (Questions) Excluded (Expired) Exc…" at bounding box center [413, 125] width 73 height 14
click at [377, 118] on select "Choose an option... Pending Applied Excluded (Questions) Excluded (Expired) Exc…" at bounding box center [413, 125] width 73 height 14
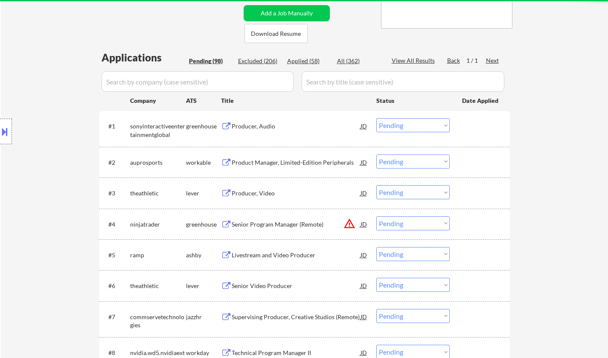
click at [266, 131] on div "Producer, Audio" at bounding box center [296, 125] width 129 height 15
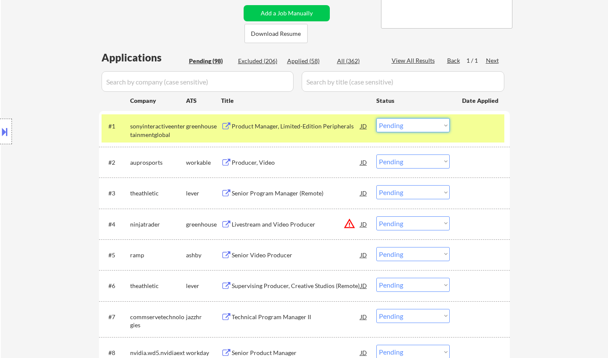
drag, startPoint x: 403, startPoint y: 124, endPoint x: 453, endPoint y: 202, distance: 92.8
click at [403, 124] on select "Choose an option... Pending Applied Excluded (Questions) Excluded (Expired) Exc…" at bounding box center [413, 125] width 73 height 14
click at [377, 118] on select "Choose an option... Pending Applied Excluded (Questions) Excluded (Expired) Exc…" at bounding box center [413, 125] width 73 height 14
click at [267, 127] on div "Product Manager, Limited-Edition Peripherals" at bounding box center [296, 126] width 129 height 9
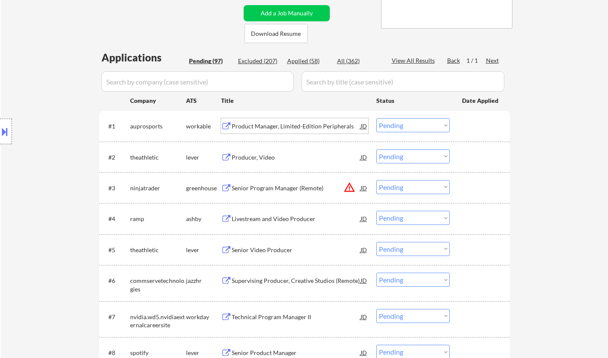
click at [394, 129] on select "Choose an option... Pending Applied Excluded (Questions) Excluded (Expired) Exc…" at bounding box center [413, 125] width 73 height 14
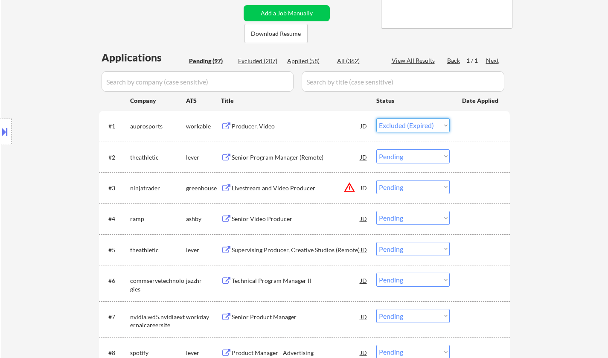
click at [377, 118] on select "Choose an option... Pending Applied Excluded (Questions) Excluded (Expired) Exc…" at bounding box center [413, 125] width 73 height 14
click at [411, 120] on select "Choose an option... Pending Applied Excluded (Questions) Excluded (Expired) Exc…" at bounding box center [413, 125] width 73 height 14
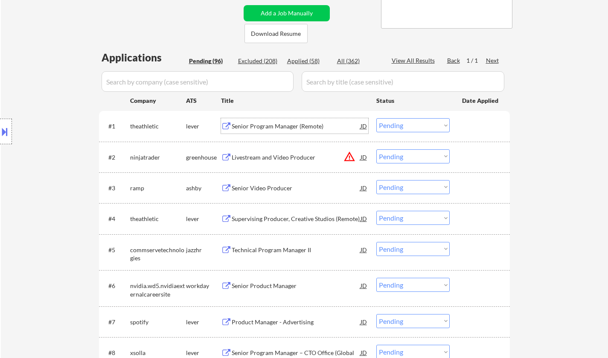
click at [286, 130] on div "Senior Program Manager (Remote)" at bounding box center [296, 126] width 129 height 9
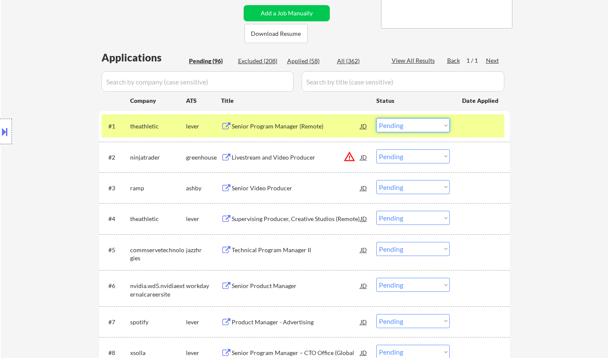
click at [411, 127] on select "Choose an option... Pending Applied Excluded (Questions) Excluded (Expired) Exc…" at bounding box center [413, 125] width 73 height 14
click at [377, 118] on select "Choose an option... Pending Applied Excluded (Questions) Excluded (Expired) Exc…" at bounding box center [413, 125] width 73 height 14
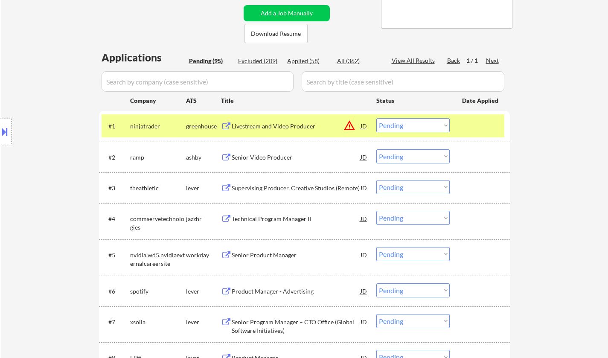
click at [363, 129] on div "JD" at bounding box center [364, 125] width 9 height 15
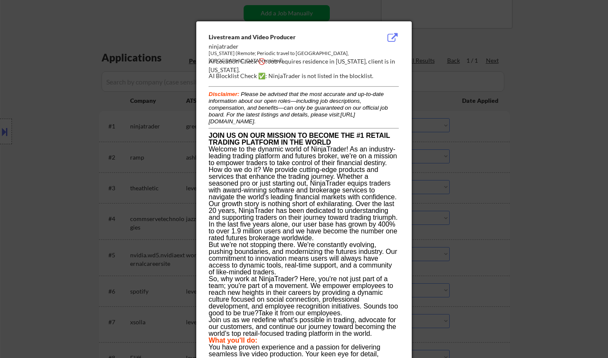
click at [562, 193] on div at bounding box center [304, 179] width 608 height 358
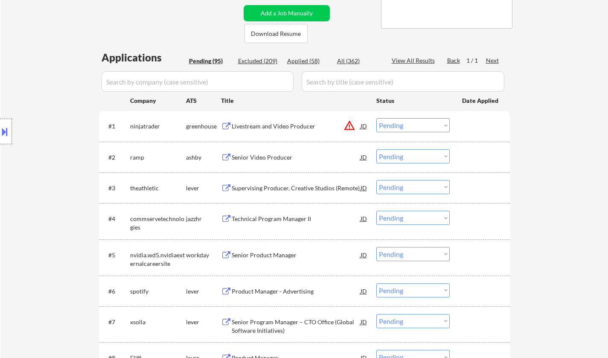
drag, startPoint x: 430, startPoint y: 126, endPoint x: 434, endPoint y: 131, distance: 5.8
click at [430, 126] on select "Choose an option... Pending Applied Excluded (Questions) Excluded (Expired) Exc…" at bounding box center [413, 125] width 73 height 14
click at [377, 118] on select "Choose an option... Pending Applied Excluded (Questions) Excluded (Expired) Exc…" at bounding box center [413, 125] width 73 height 14
select select ""pending""
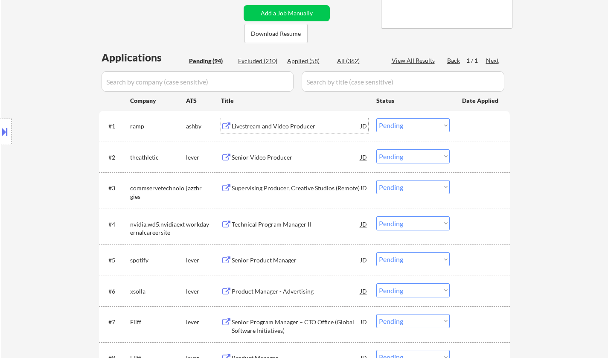
click at [251, 131] on div "Livestream and Video Producer" at bounding box center [296, 125] width 129 height 15
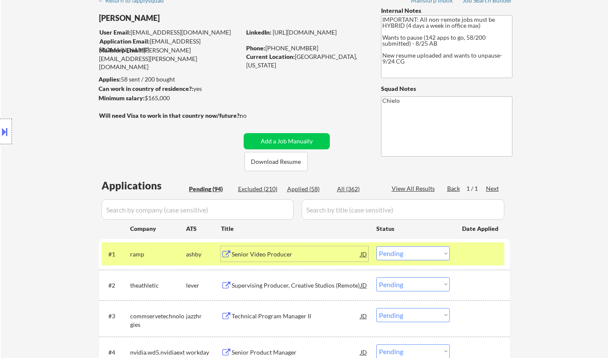
scroll to position [171, 0]
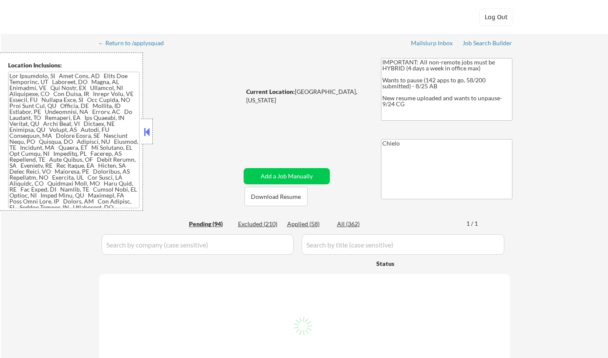
select select ""pending""
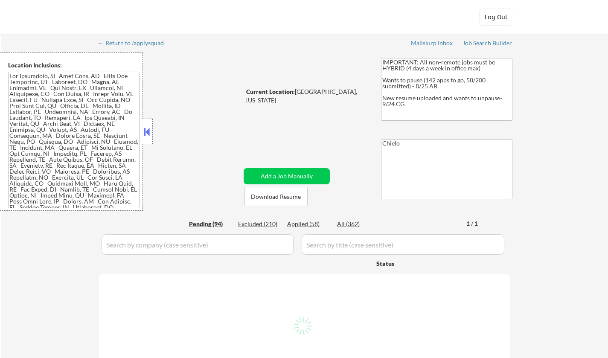
select select ""pending""
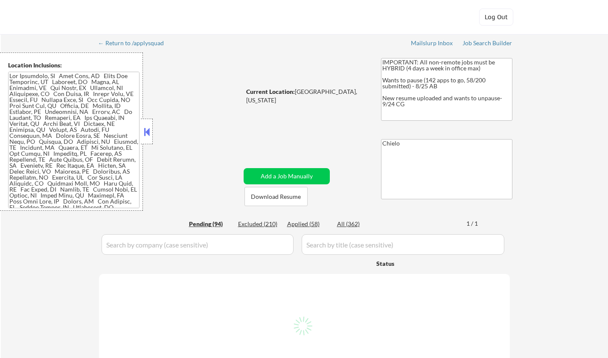
select select ""pending""
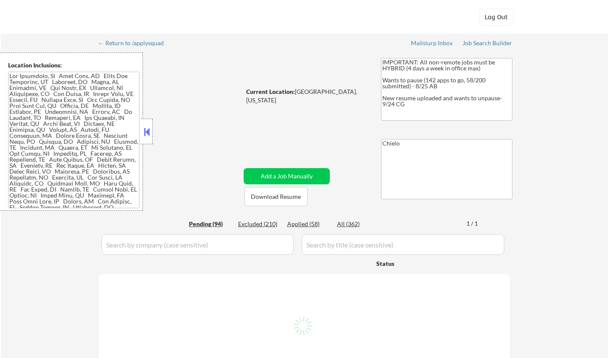
select select ""pending""
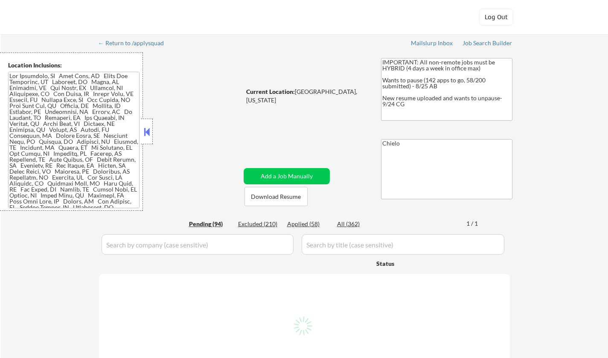
select select ""pending""
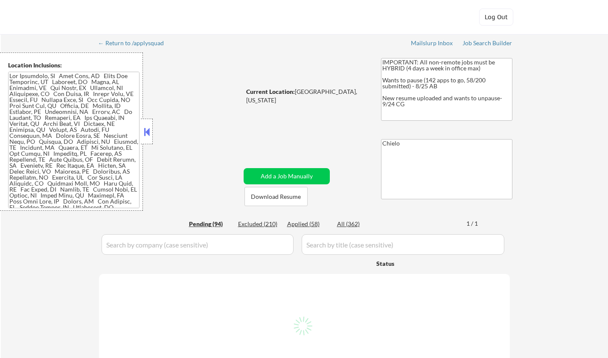
select select ""pending""
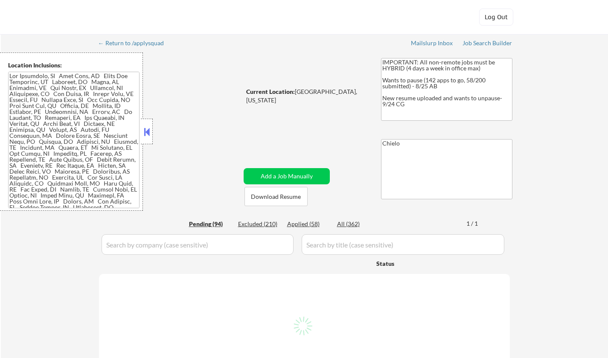
select select ""pending""
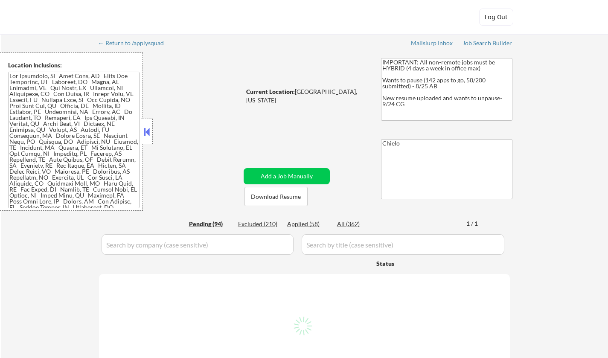
select select ""pending""
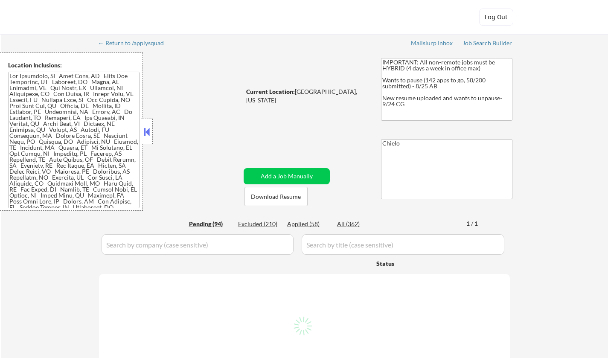
select select ""pending""
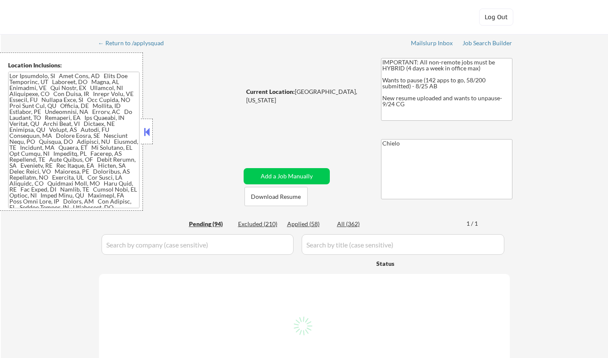
select select ""pending""
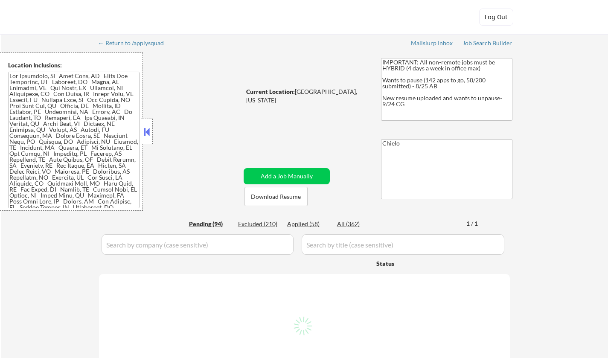
select select ""pending""
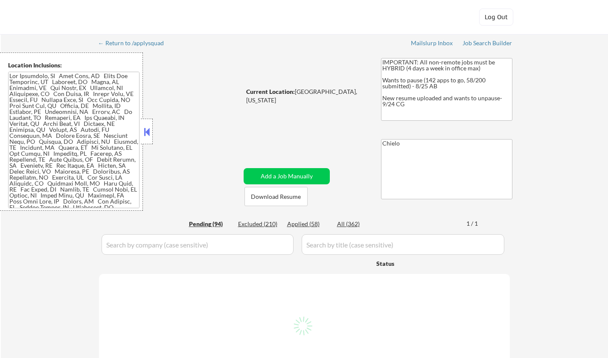
select select ""pending""
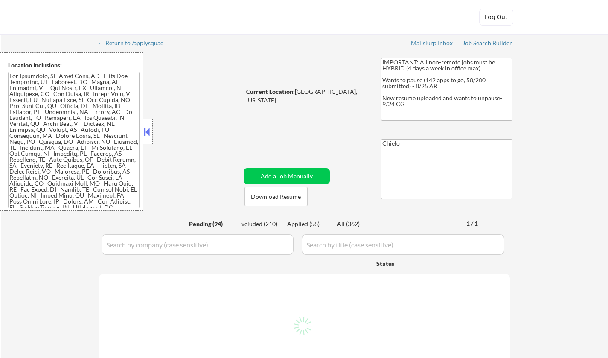
select select ""pending""
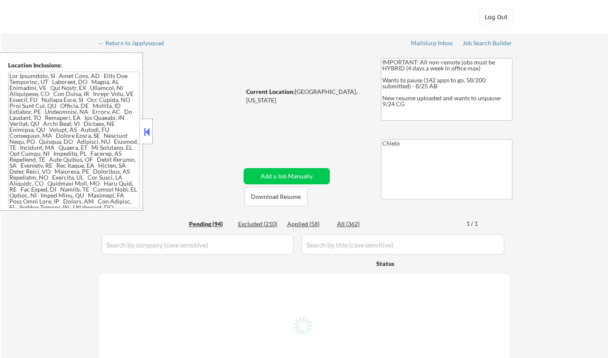
select select ""pending""
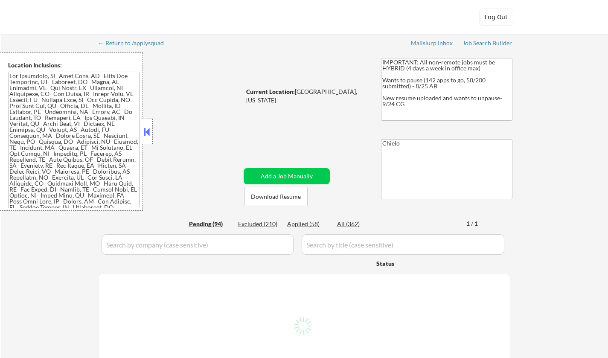
select select ""pending""
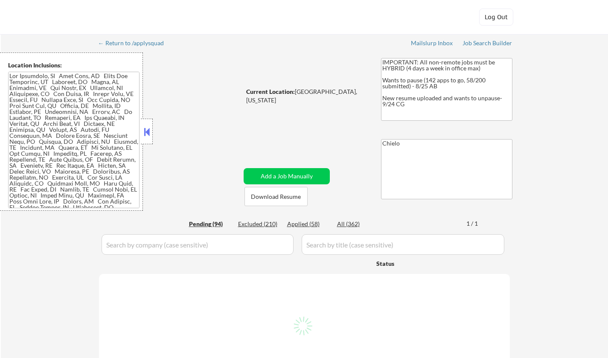
select select ""pending""
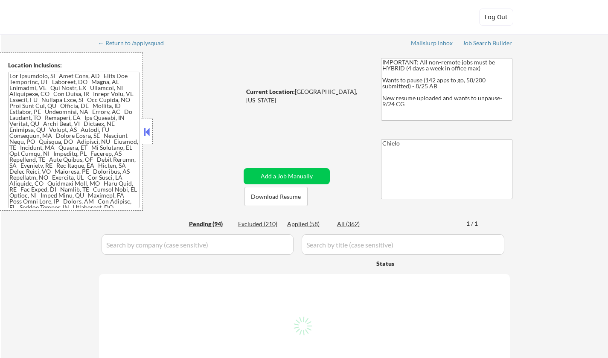
select select ""pending""
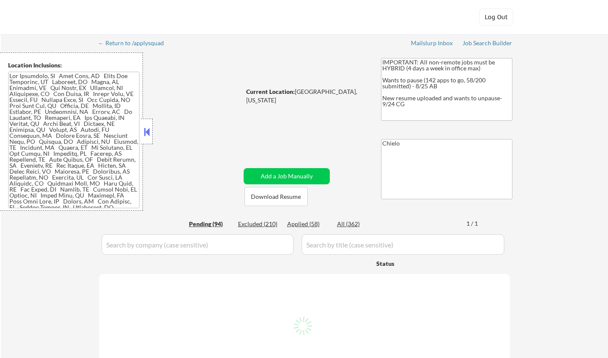
select select ""pending""
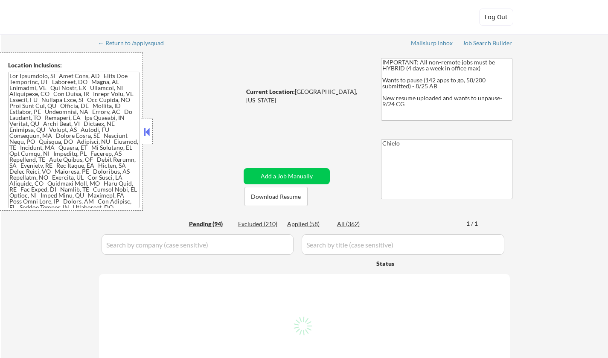
select select ""pending""
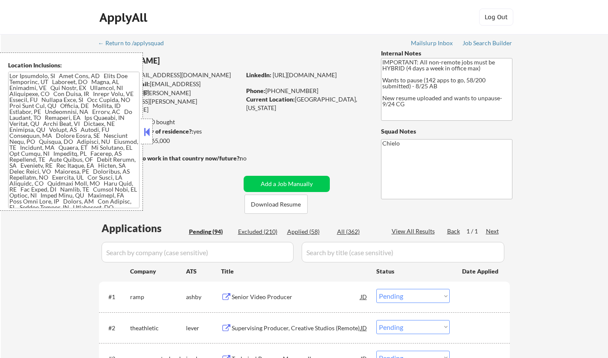
click at [151, 131] on button at bounding box center [146, 132] width 9 height 13
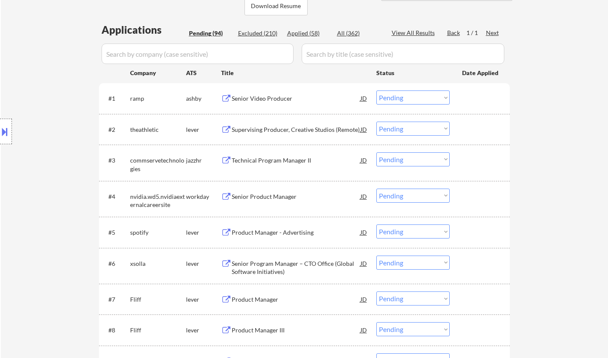
scroll to position [213, 0]
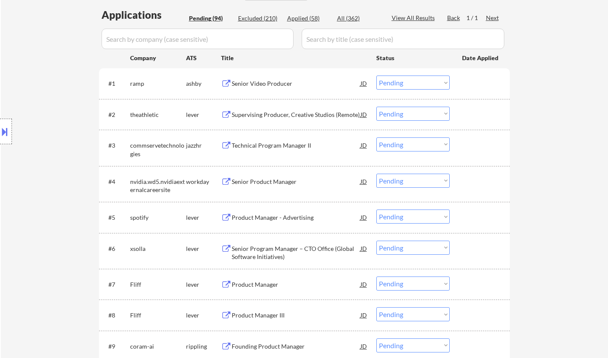
click at [261, 83] on div "Senior Video Producer" at bounding box center [296, 83] width 129 height 9
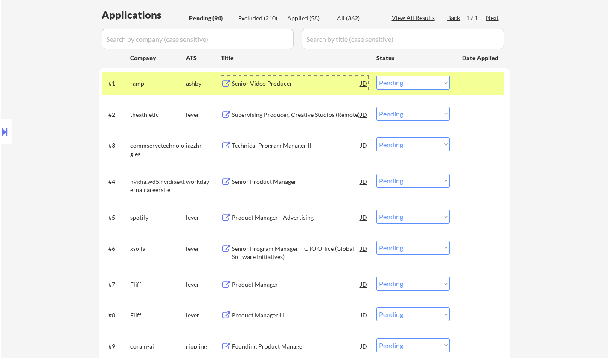
drag, startPoint x: 411, startPoint y: 81, endPoint x: 419, endPoint y: 88, distance: 11.2
click at [411, 81] on select "Choose an option... Pending Applied Excluded (Questions) Excluded (Expired) Exc…" at bounding box center [413, 83] width 73 height 14
click at [435, 80] on select "Choose an option... Pending Applied Excluded (Questions) Excluded (Expired) Exc…" at bounding box center [413, 83] width 73 height 14
click at [377, 76] on select "Choose an option... Pending Applied Excluded (Questions) Excluded (Expired) Exc…" at bounding box center [413, 83] width 73 height 14
select select ""pending""
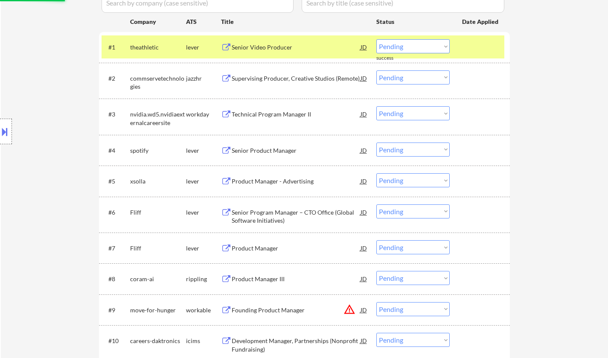
scroll to position [299, 0]
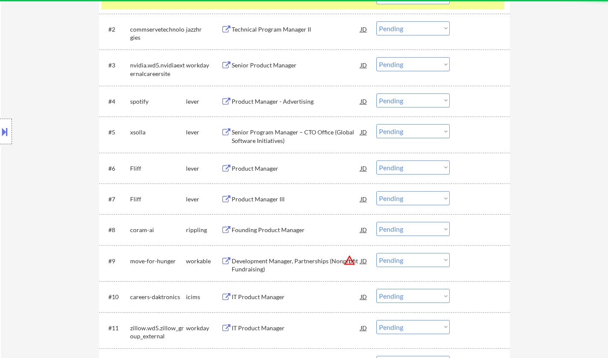
click at [274, 101] on div "Product Manager - Advertising" at bounding box center [296, 101] width 129 height 9
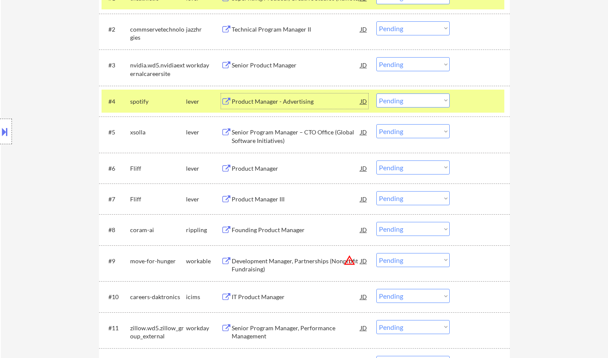
click at [403, 96] on select "Choose an option... Pending Applied Excluded (Questions) Excluded (Expired) Exc…" at bounding box center [413, 100] width 73 height 14
click at [377, 93] on select "Choose an option... Pending Applied Excluded (Questions) Excluded (Expired) Exc…" at bounding box center [413, 100] width 73 height 14
select select ""pending""
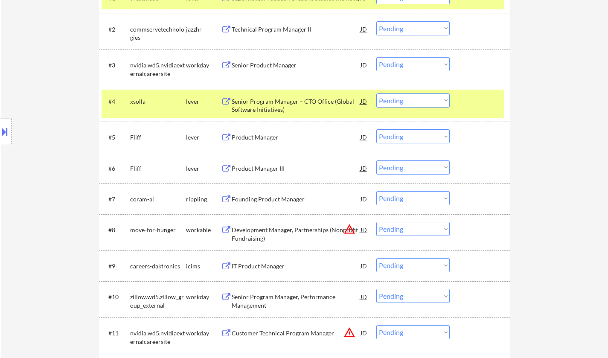
click at [263, 137] on div "Product Manager" at bounding box center [296, 137] width 129 height 9
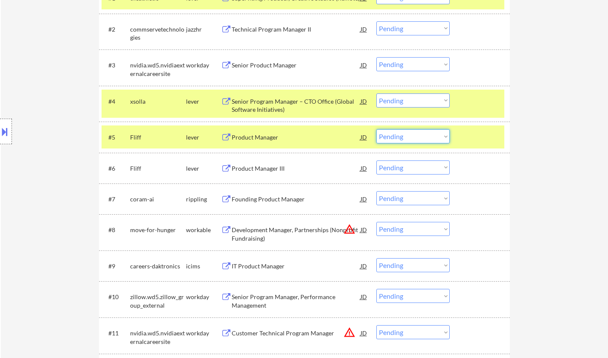
click at [409, 138] on select "Choose an option... Pending Applied Excluded (Questions) Excluded (Expired) Exc…" at bounding box center [413, 136] width 73 height 14
click at [377, 129] on select "Choose an option... Pending Applied Excluded (Questions) Excluded (Expired) Exc…" at bounding box center [413, 136] width 73 height 14
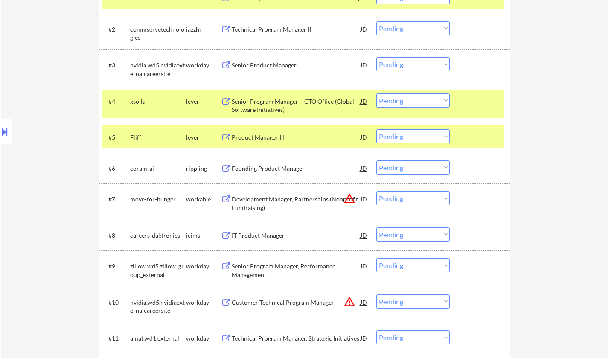
click at [265, 137] on div "Product Manager III" at bounding box center [296, 137] width 129 height 9
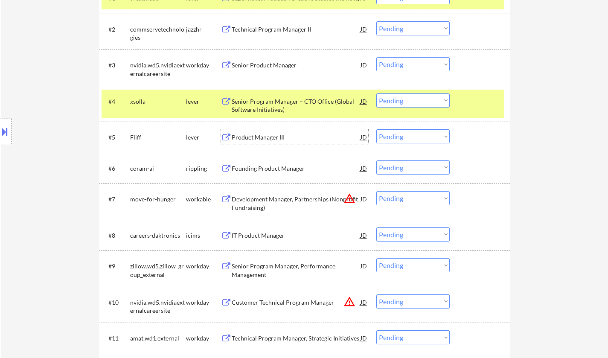
drag, startPoint x: 393, startPoint y: 139, endPoint x: 397, endPoint y: 143, distance: 5.7
click at [393, 139] on select "Choose an option... Pending Applied Excluded (Questions) Excluded (Expired) Exc…" at bounding box center [413, 136] width 73 height 14
click at [377, 129] on select "Choose an option... Pending Applied Excluded (Questions) Excluded (Expired) Exc…" at bounding box center [413, 136] width 73 height 14
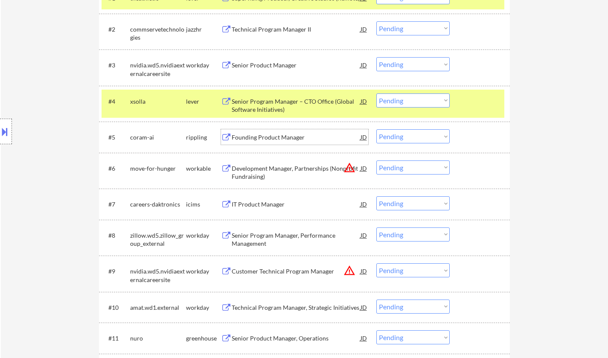
click at [264, 137] on div "Founding Product Manager" at bounding box center [296, 137] width 129 height 9
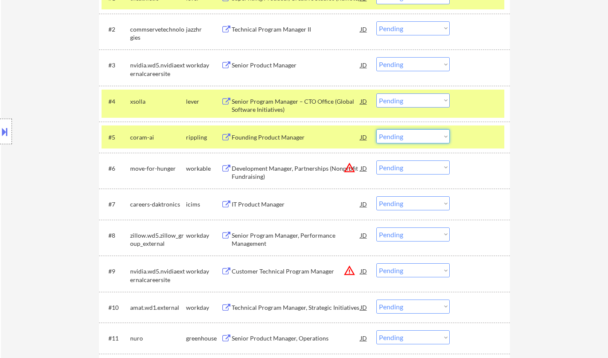
drag, startPoint x: 415, startPoint y: 137, endPoint x: 411, endPoint y: 143, distance: 6.9
click at [413, 138] on select "Choose an option... Pending Applied Excluded (Questions) Excluded (Expired) Exc…" at bounding box center [413, 136] width 73 height 14
click at [377, 129] on select "Choose an option... Pending Applied Excluded (Questions) Excluded (Expired) Exc…" at bounding box center [413, 136] width 73 height 14
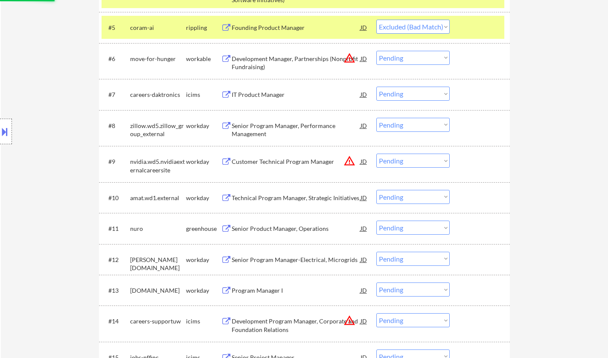
scroll to position [470, 0]
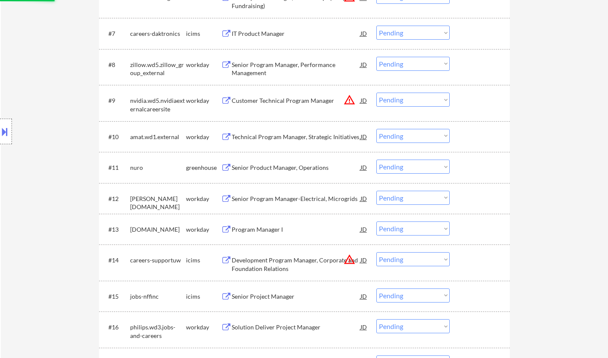
select select ""pending""
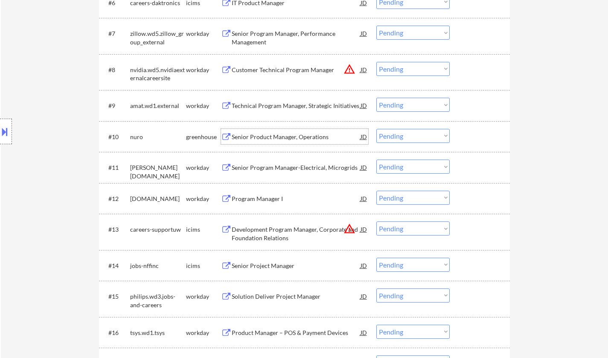
click at [297, 135] on div "Senior Product Manager, Operations" at bounding box center [296, 137] width 129 height 9
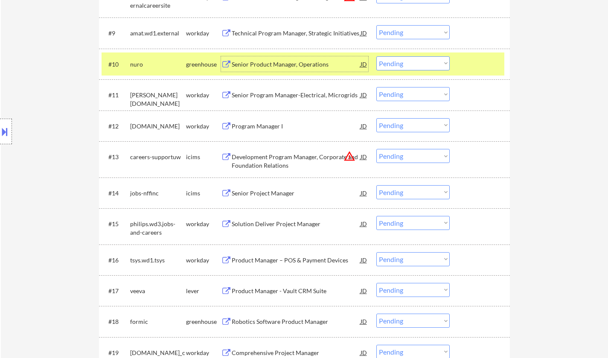
scroll to position [640, 0]
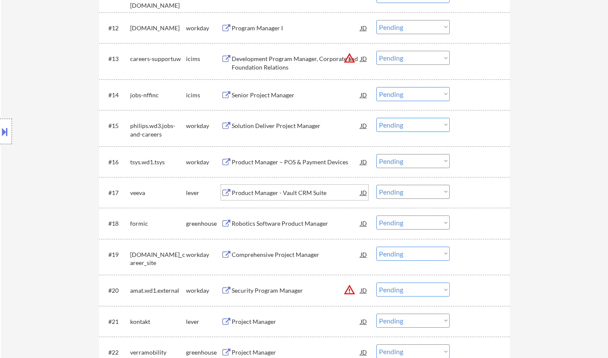
click at [274, 187] on div "Product Manager - Vault CRM Suite" at bounding box center [296, 192] width 129 height 15
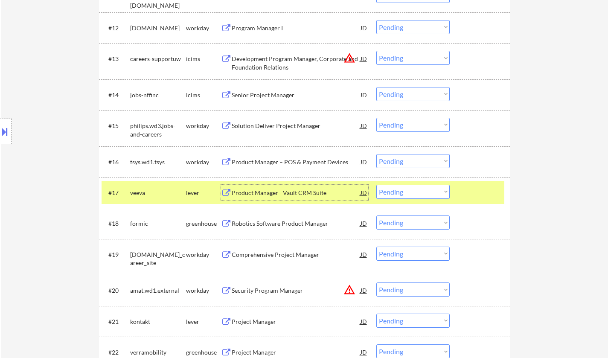
click at [0, 133] on button at bounding box center [4, 132] width 9 height 14
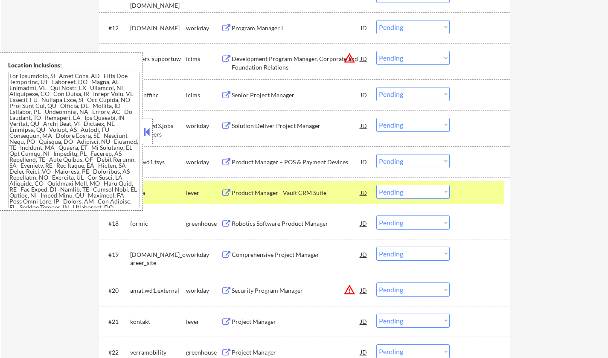
scroll to position [2580, 0]
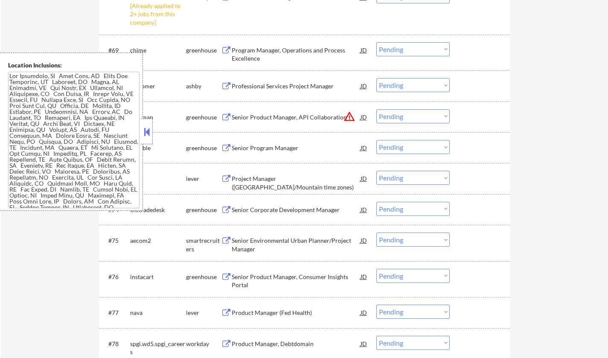
click at [146, 130] on button at bounding box center [146, 132] width 9 height 13
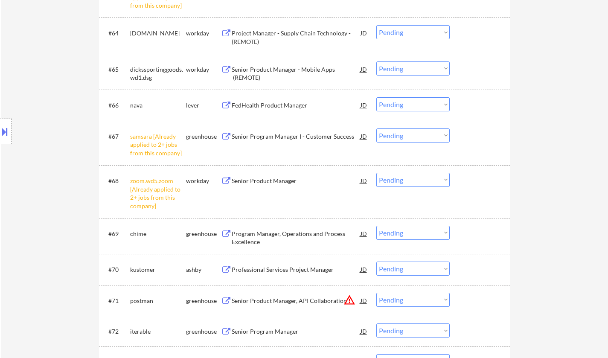
scroll to position [2366, 0]
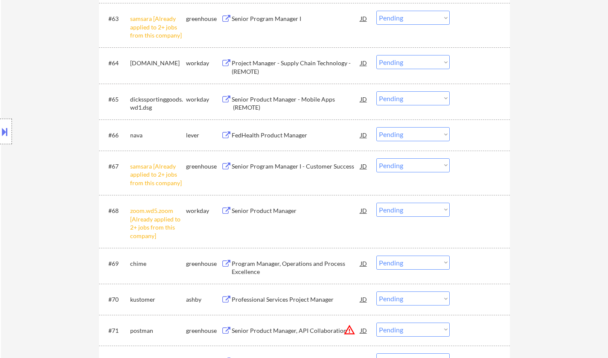
click at [416, 168] on select "Choose an option... Pending Applied Excluded (Questions) Excluded (Expired) Exc…" at bounding box center [413, 165] width 73 height 14
click at [377, 158] on select "Choose an option... Pending Applied Excluded (Questions) Excluded (Expired) Exc…" at bounding box center [413, 165] width 73 height 14
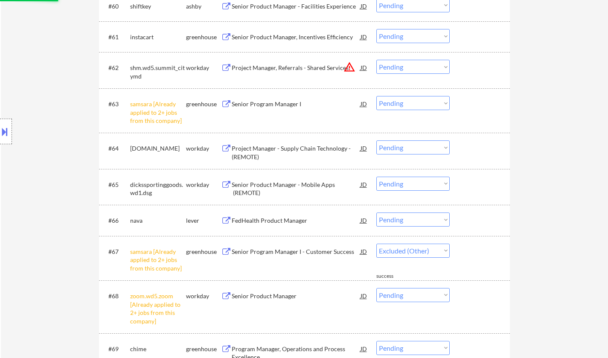
drag, startPoint x: 414, startPoint y: 105, endPoint x: 418, endPoint y: 109, distance: 5.5
click at [414, 105] on select "Choose an option... Pending Applied Excluded (Questions) Excluded (Expired) Exc…" at bounding box center [413, 103] width 73 height 14
select select ""pending""
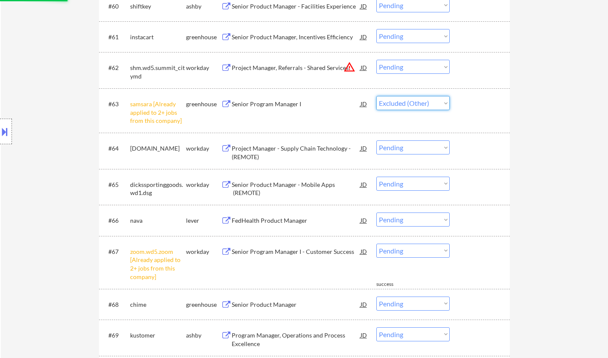
click at [377, 96] on select "Choose an option... Pending Applied Excluded (Questions) Excluded (Expired) Exc…" at bounding box center [413, 103] width 73 height 14
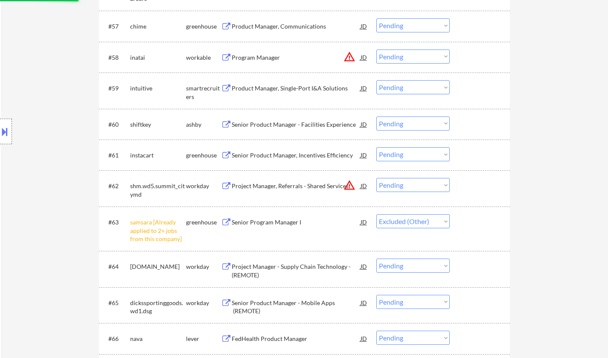
scroll to position [2025, 0]
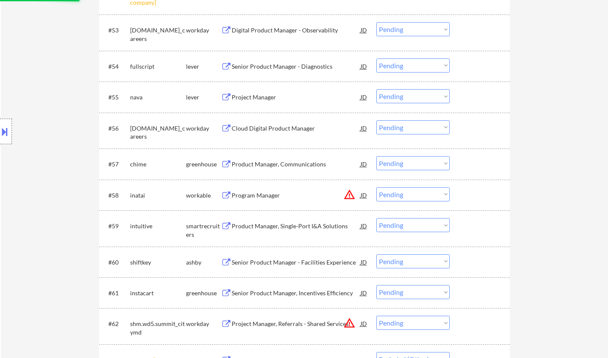
select select ""pending""
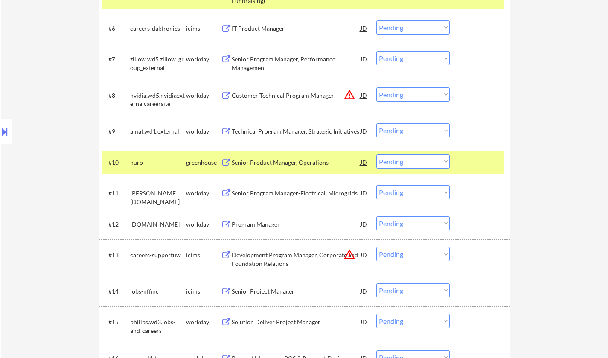
scroll to position [445, 0]
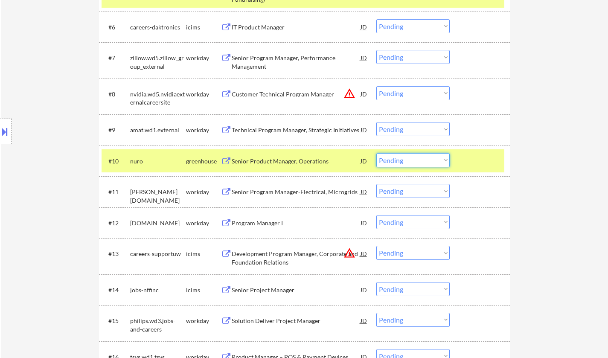
click at [409, 161] on select "Choose an option... Pending Applied Excluded (Questions) Excluded (Expired) Exc…" at bounding box center [413, 160] width 73 height 14
click at [275, 157] on div "Senior Product Manager, Operations" at bounding box center [296, 160] width 129 height 15
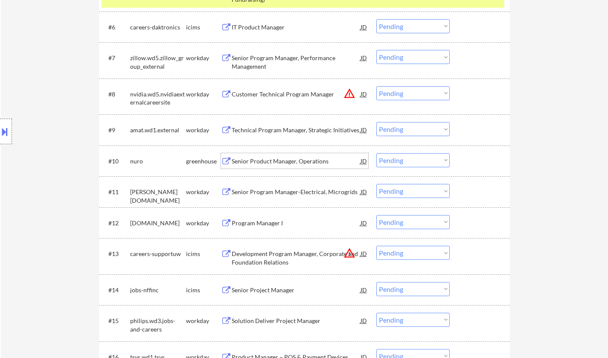
drag, startPoint x: 422, startPoint y: 160, endPoint x: 423, endPoint y: 165, distance: 4.8
click at [422, 160] on select "Choose an option... Pending Applied Excluded (Questions) Excluded (Expired) Exc…" at bounding box center [413, 160] width 73 height 14
click at [377, 153] on select "Choose an option... Pending Applied Excluded (Questions) Excluded (Expired) Exc…" at bounding box center [413, 160] width 73 height 14
select select ""pending""
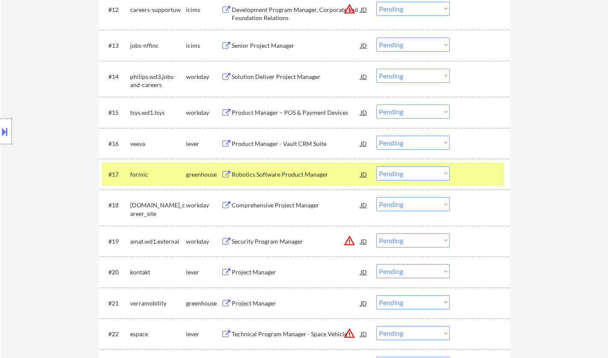
scroll to position [701, 0]
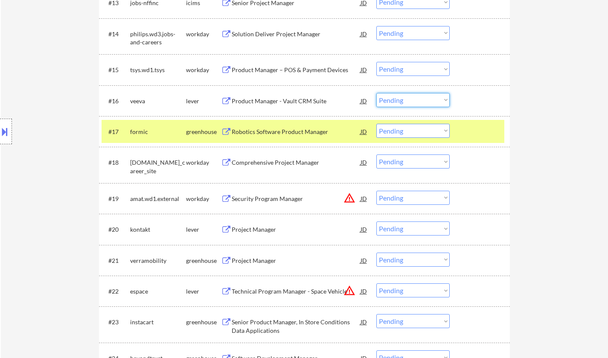
click at [401, 101] on select "Choose an option... Pending Applied Excluded (Questions) Excluded (Expired) Exc…" at bounding box center [413, 100] width 73 height 14
click at [377, 93] on select "Choose an option... Pending Applied Excluded (Questions) Excluded (Expired) Exc…" at bounding box center [413, 100] width 73 height 14
select select ""pending""
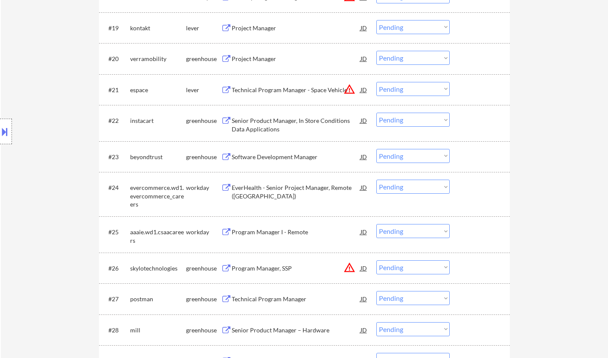
scroll to position [787, 0]
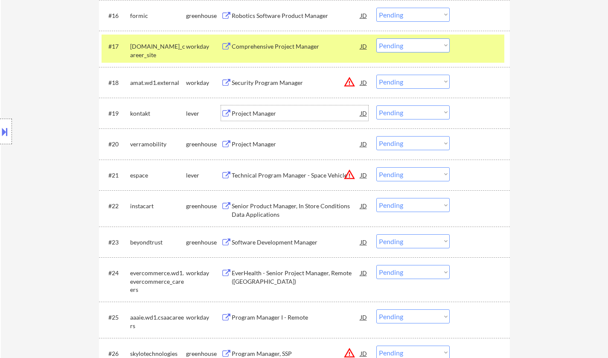
click at [266, 112] on div "Project Manager" at bounding box center [296, 113] width 129 height 9
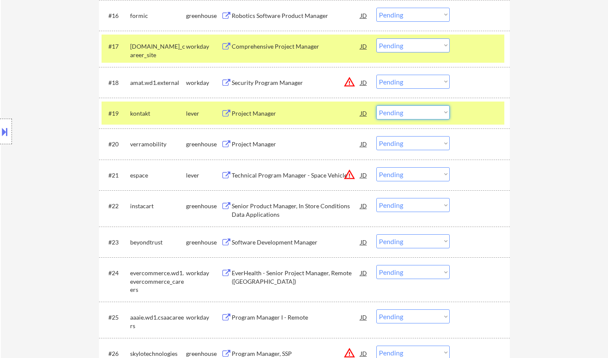
click at [412, 112] on select "Choose an option... Pending Applied Excluded (Questions) Excluded (Expired) Exc…" at bounding box center [413, 112] width 73 height 14
click at [377, 105] on select "Choose an option... Pending Applied Excluded (Questions) Excluded (Expired) Exc…" at bounding box center [413, 112] width 73 height 14
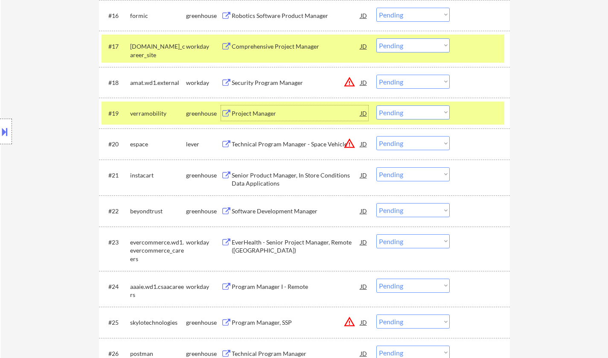
click at [253, 116] on div "Project Manager" at bounding box center [296, 113] width 129 height 9
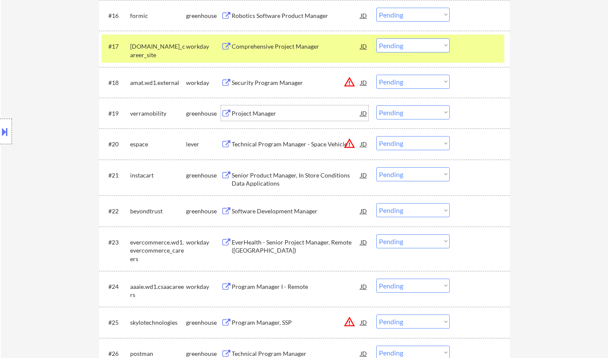
click at [425, 109] on select "Choose an option... Pending Applied Excluded (Questions) Excluded (Expired) Exc…" at bounding box center [413, 112] width 73 height 14
click at [377, 105] on select "Choose an option... Pending Applied Excluded (Questions) Excluded (Expired) Exc…" at bounding box center [413, 112] width 73 height 14
select select ""pending""
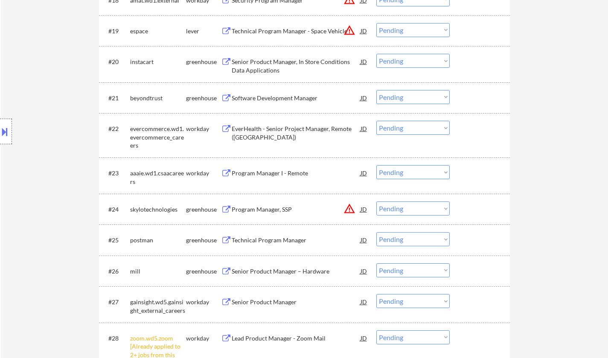
scroll to position [872, 0]
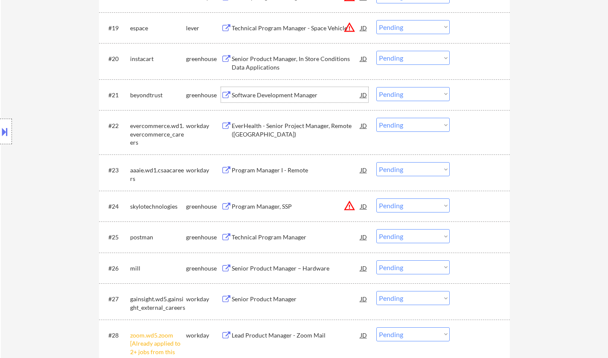
click at [266, 93] on div "Software Development Manager" at bounding box center [296, 95] width 129 height 9
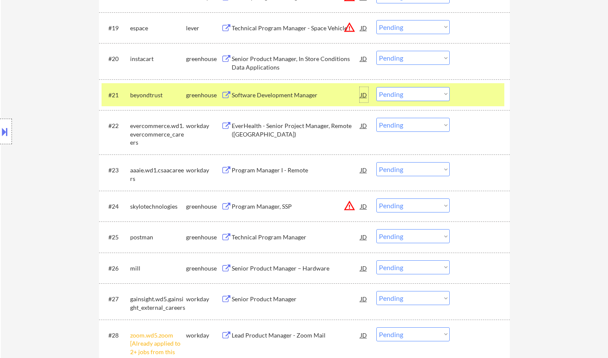
click at [363, 97] on div "JD" at bounding box center [364, 94] width 9 height 15
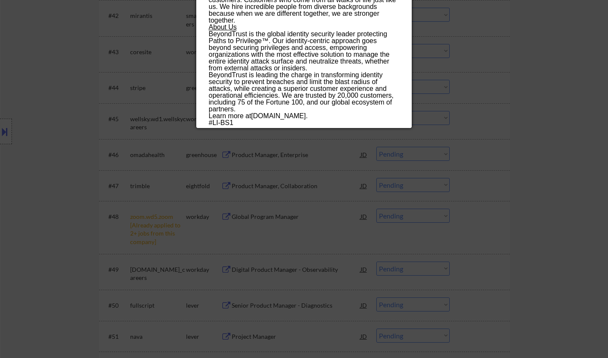
scroll to position [1683, 0]
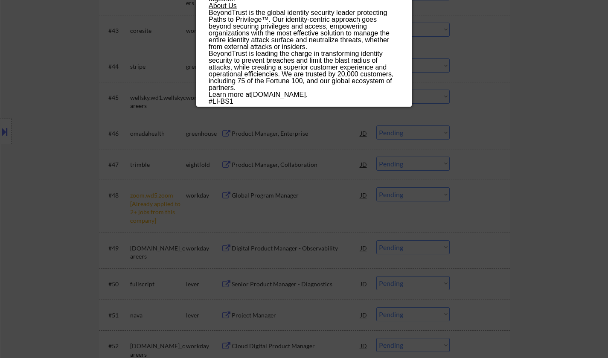
drag, startPoint x: 209, startPoint y: 36, endPoint x: 324, endPoint y: 97, distance: 129.9
copy div "Loremips Dolorsitame Consect adipiscinge Seddoe Tempor Incidi UT Laboreet Dolor…"
click at [451, 169] on div at bounding box center [304, 179] width 608 height 358
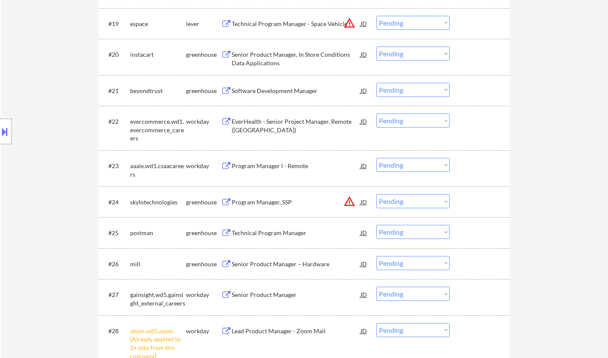
scroll to position [830, 0]
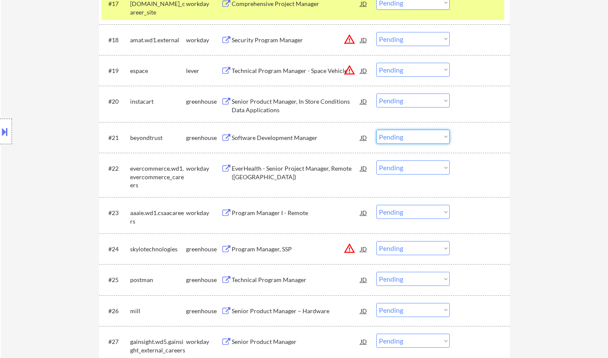
click at [411, 139] on select "Choose an option... Pending Applied Excluded (Questions) Excluded (Expired) Exc…" at bounding box center [413, 137] width 73 height 14
click at [377, 130] on select "Choose an option... Pending Applied Excluded (Questions) Excluded (Expired) Exc…" at bounding box center [413, 137] width 73 height 14
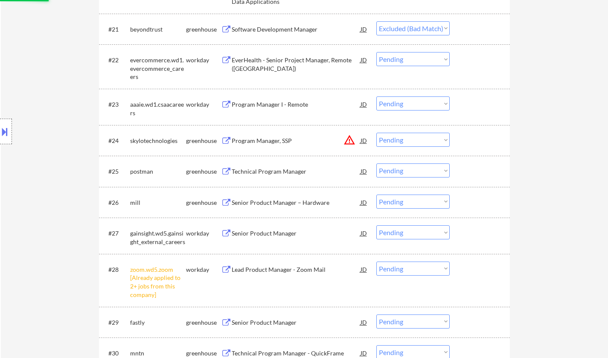
scroll to position [1000, 0]
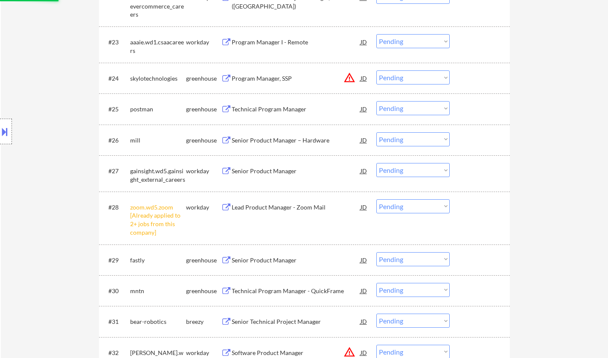
select select ""pending""
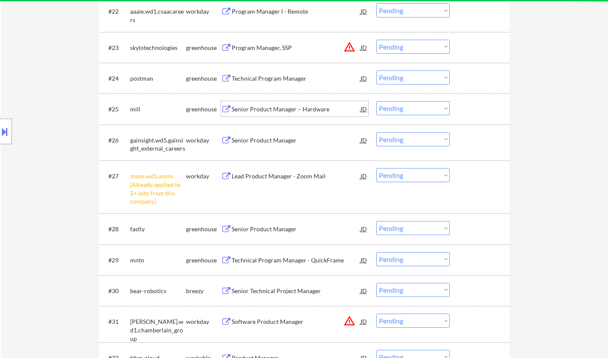
click at [277, 105] on div "Senior Product Manager – Hardware" at bounding box center [296, 109] width 129 height 9
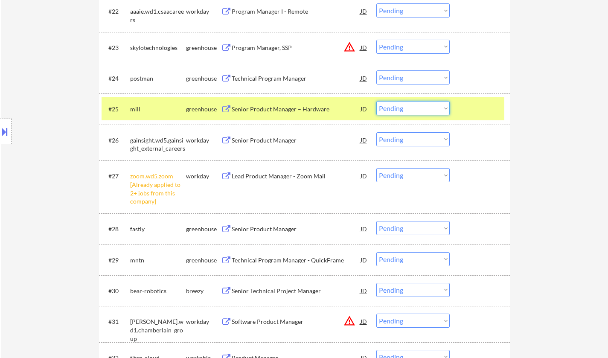
drag, startPoint x: 397, startPoint y: 105, endPoint x: 404, endPoint y: 115, distance: 11.6
click at [397, 105] on select "Choose an option... Pending Applied Excluded (Questions) Excluded (Expired) Exc…" at bounding box center [413, 108] width 73 height 14
click at [377, 101] on select "Choose an option... Pending Applied Excluded (Questions) Excluded (Expired) Exc…" at bounding box center [413, 108] width 73 height 14
select select ""pending""
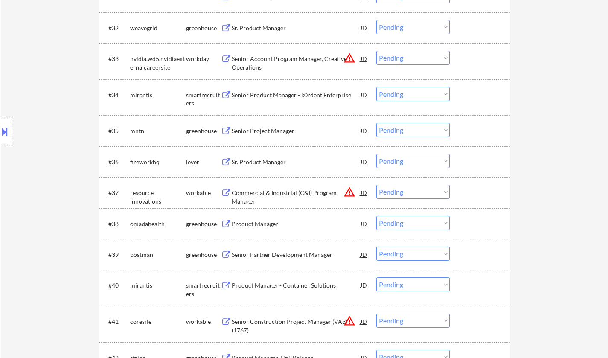
scroll to position [1409, 0]
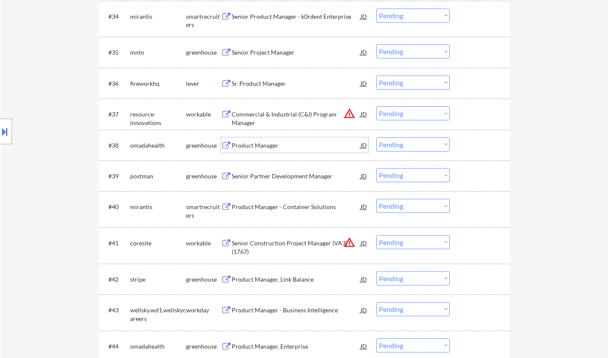
click at [266, 142] on div "Product Manager" at bounding box center [296, 145] width 129 height 9
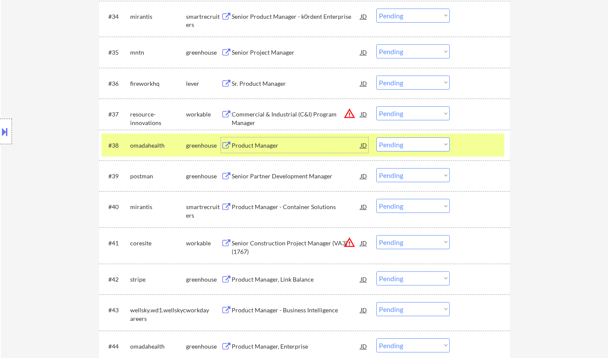
drag, startPoint x: 395, startPoint y: 142, endPoint x: 412, endPoint y: 150, distance: 18.3
click at [397, 143] on select "Choose an option... Pending Applied Excluded (Questions) Excluded (Expired) Exc…" at bounding box center [413, 144] width 73 height 14
click at [377, 137] on select "Choose an option... Pending Applied Excluded (Questions) Excluded (Expired) Exc…" at bounding box center [413, 144] width 73 height 14
select select ""pending""
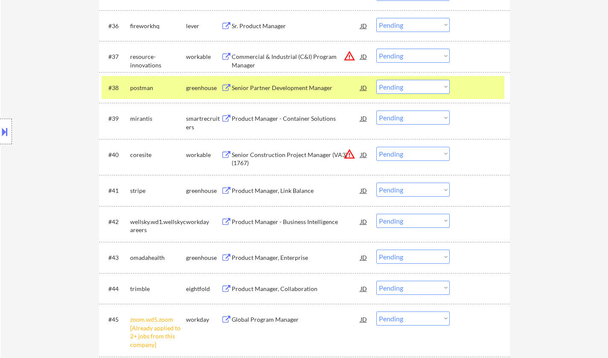
scroll to position [1452, 0]
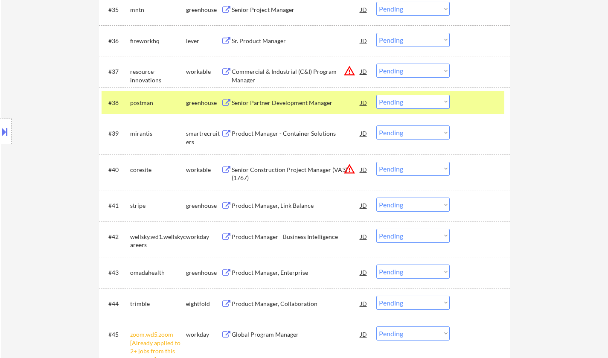
click at [272, 134] on div "Product Manager - Container Solutions" at bounding box center [296, 133] width 129 height 9
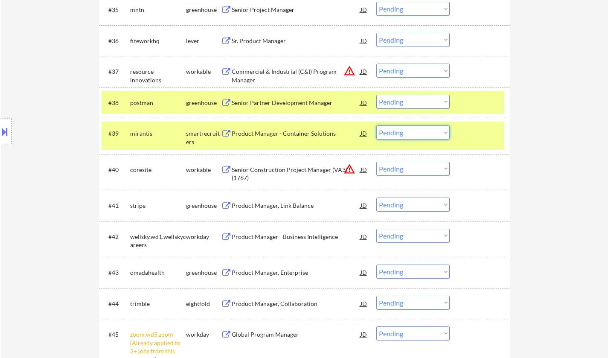
drag, startPoint x: 411, startPoint y: 130, endPoint x: 412, endPoint y: 137, distance: 6.5
click at [411, 131] on select "Choose an option... Pending Applied Excluded (Questions) Excluded (Expired) Exc…" at bounding box center [413, 133] width 73 height 14
click at [377, 126] on select "Choose an option... Pending Applied Excluded (Questions) Excluded (Expired) Exc…" at bounding box center [413, 133] width 73 height 14
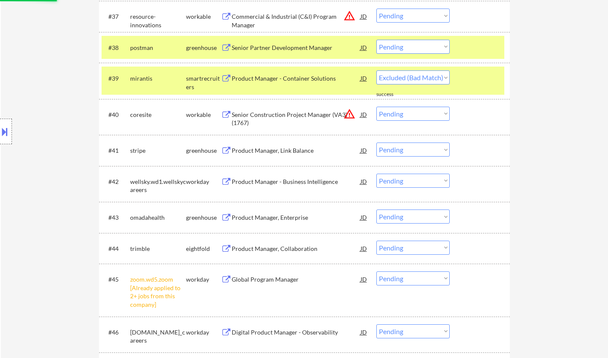
select select ""pending""
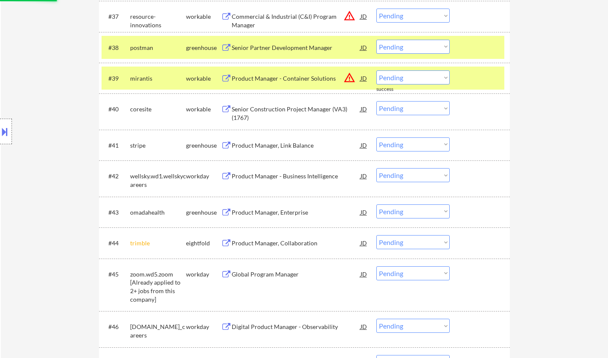
scroll to position [1622, 0]
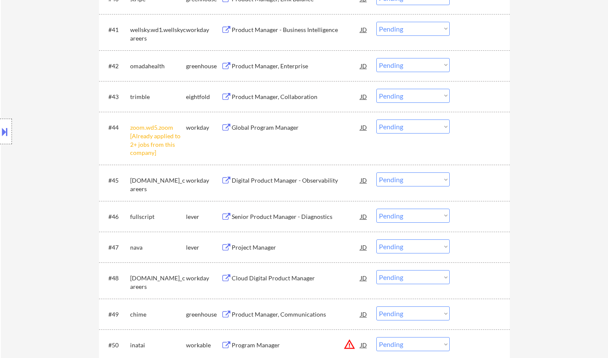
drag, startPoint x: 428, startPoint y: 127, endPoint x: 433, endPoint y: 132, distance: 6.9
click at [428, 127] on select "Choose an option... Pending Applied Excluded (Questions) Excluded (Expired) Exc…" at bounding box center [413, 127] width 73 height 14
click at [377, 120] on select "Choose an option... Pending Applied Excluded (Questions) Excluded (Expired) Exc…" at bounding box center [413, 127] width 73 height 14
select select ""pending""
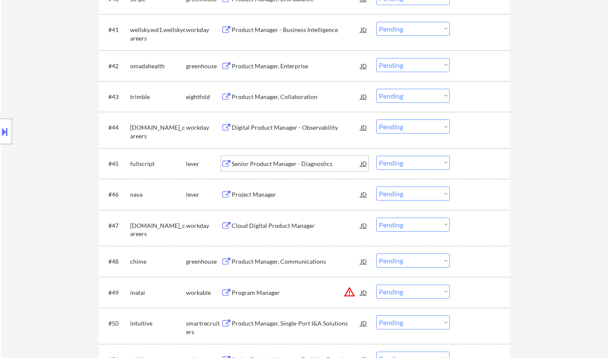
click at [269, 167] on div "Senior Product Manager - Diagnostics" at bounding box center [296, 164] width 129 height 9
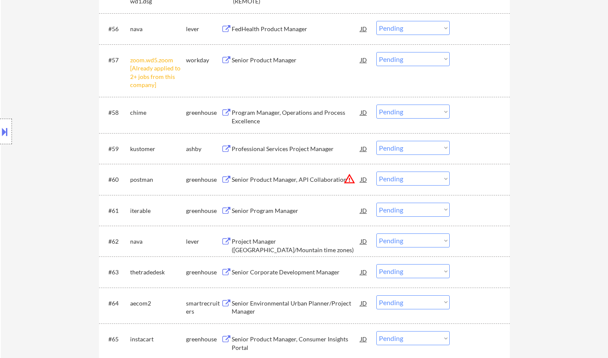
scroll to position [2135, 0]
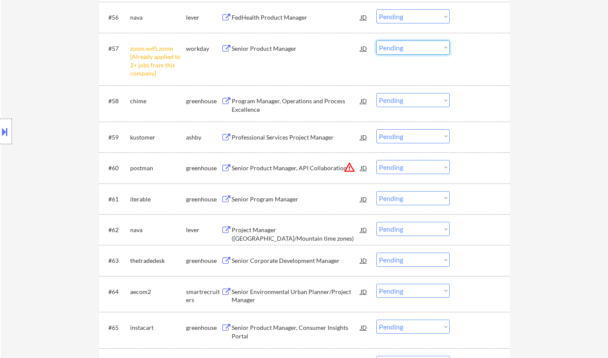
drag, startPoint x: 398, startPoint y: 48, endPoint x: 399, endPoint y: 53, distance: 4.4
click at [398, 48] on select "Choose an option... Pending Applied Excluded (Questions) Excluded (Expired) Exc…" at bounding box center [413, 48] width 73 height 14
click at [377, 41] on select "Choose an option... Pending Applied Excluded (Questions) Excluded (Expired) Exc…" at bounding box center [413, 48] width 73 height 14
select select ""pending""
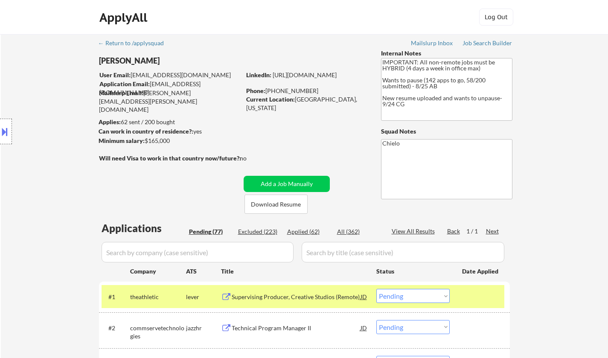
scroll to position [0, 0]
